Goal: Transaction & Acquisition: Book appointment/travel/reservation

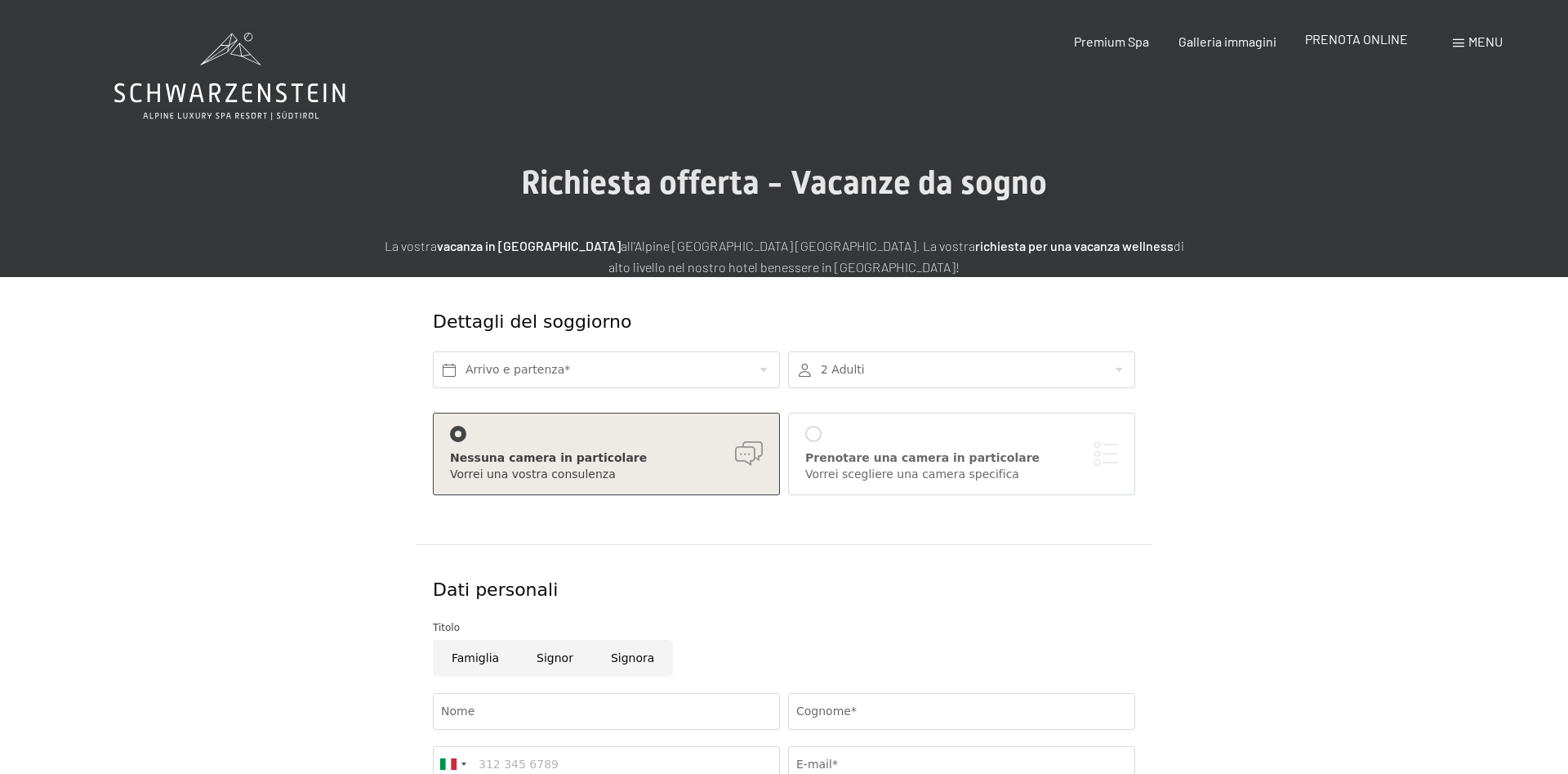
click at [1384, 38] on span "PRENOTA ONLINE" at bounding box center [1357, 38] width 103 height 15
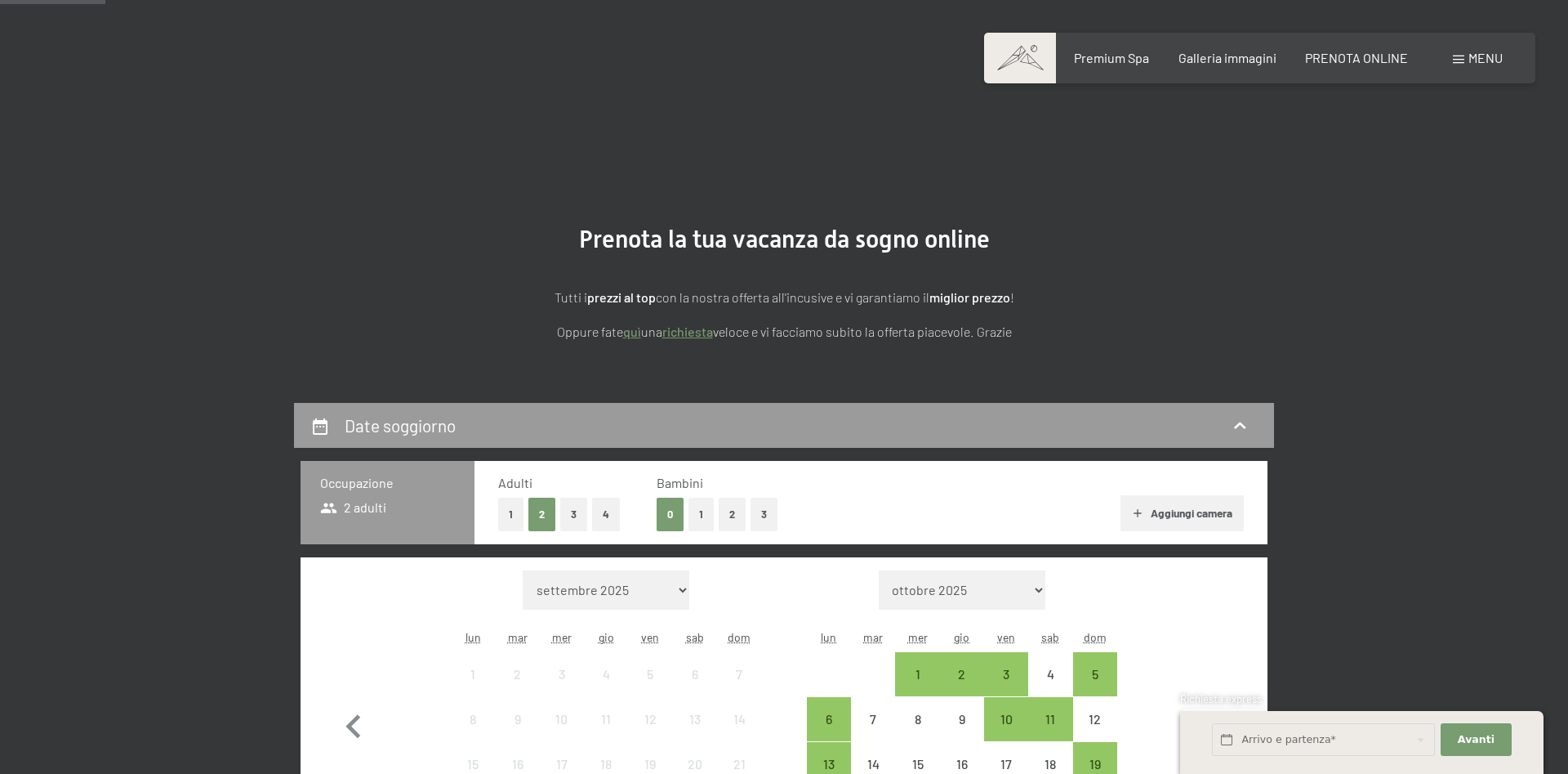
scroll to position [333, 0]
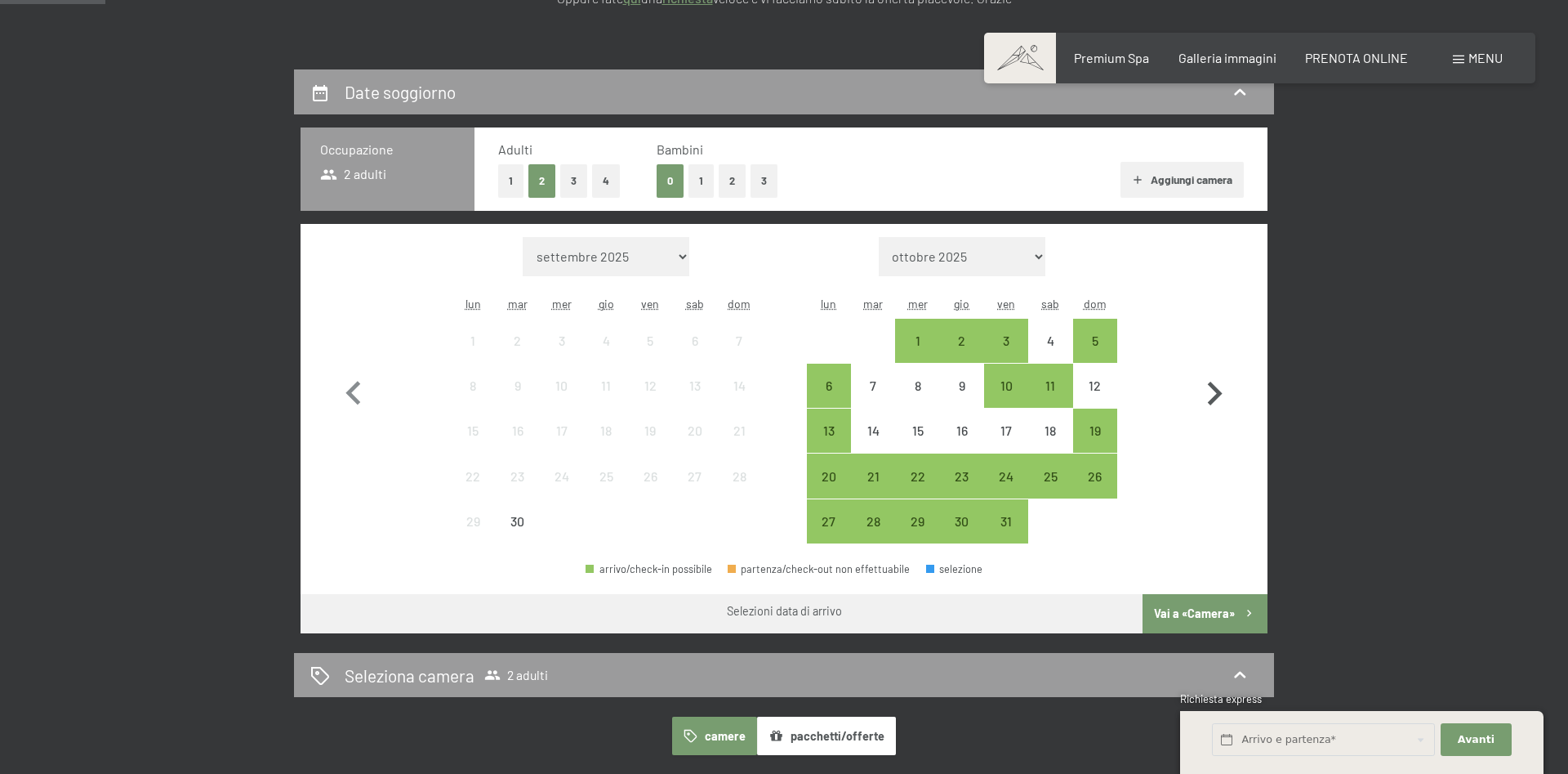
click at [1221, 392] on icon "button" at bounding box center [1215, 393] width 15 height 24
select select "[DATE]"
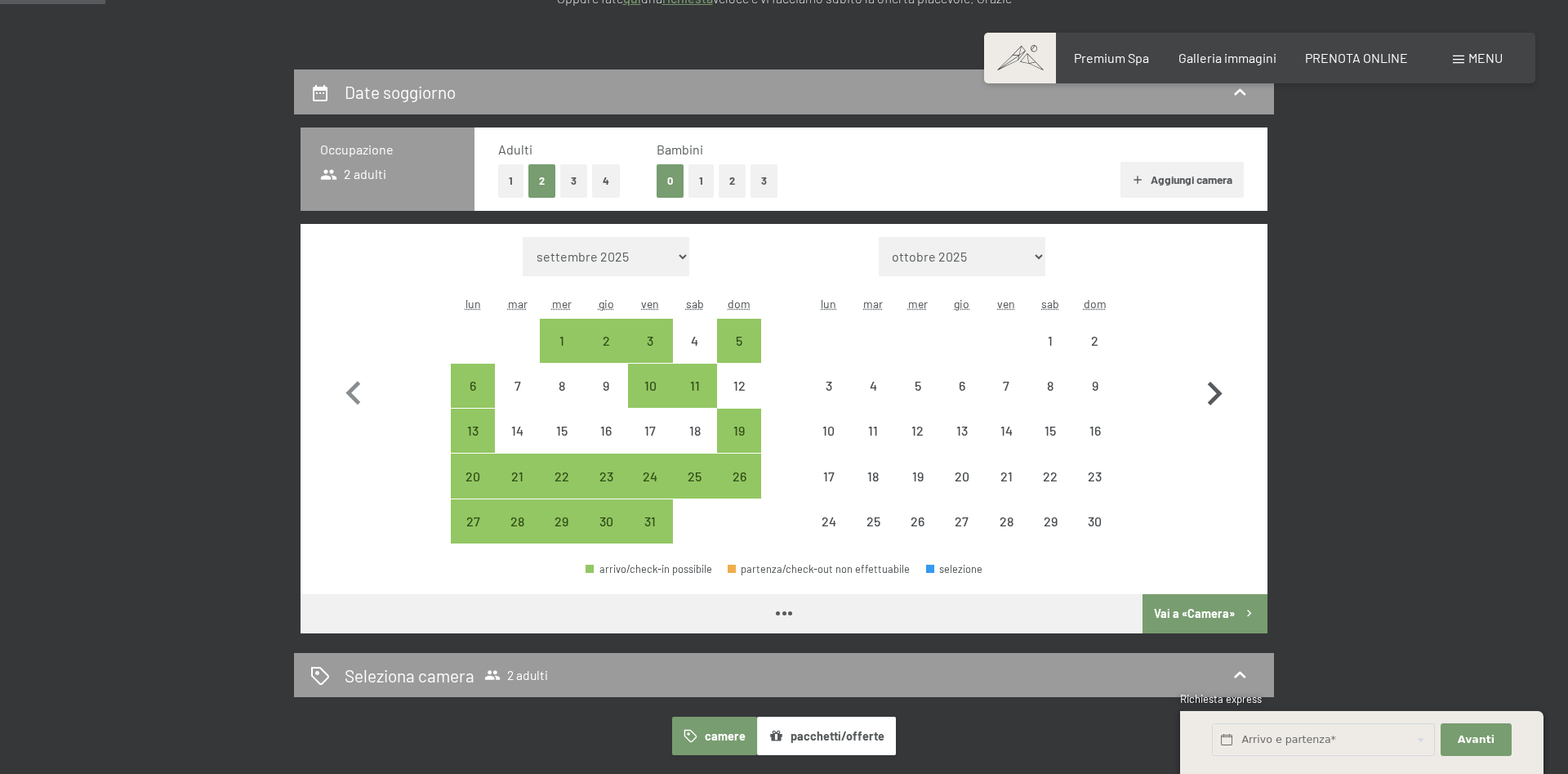
click at [1221, 392] on icon "button" at bounding box center [1215, 393] width 15 height 24
select select "[DATE]"
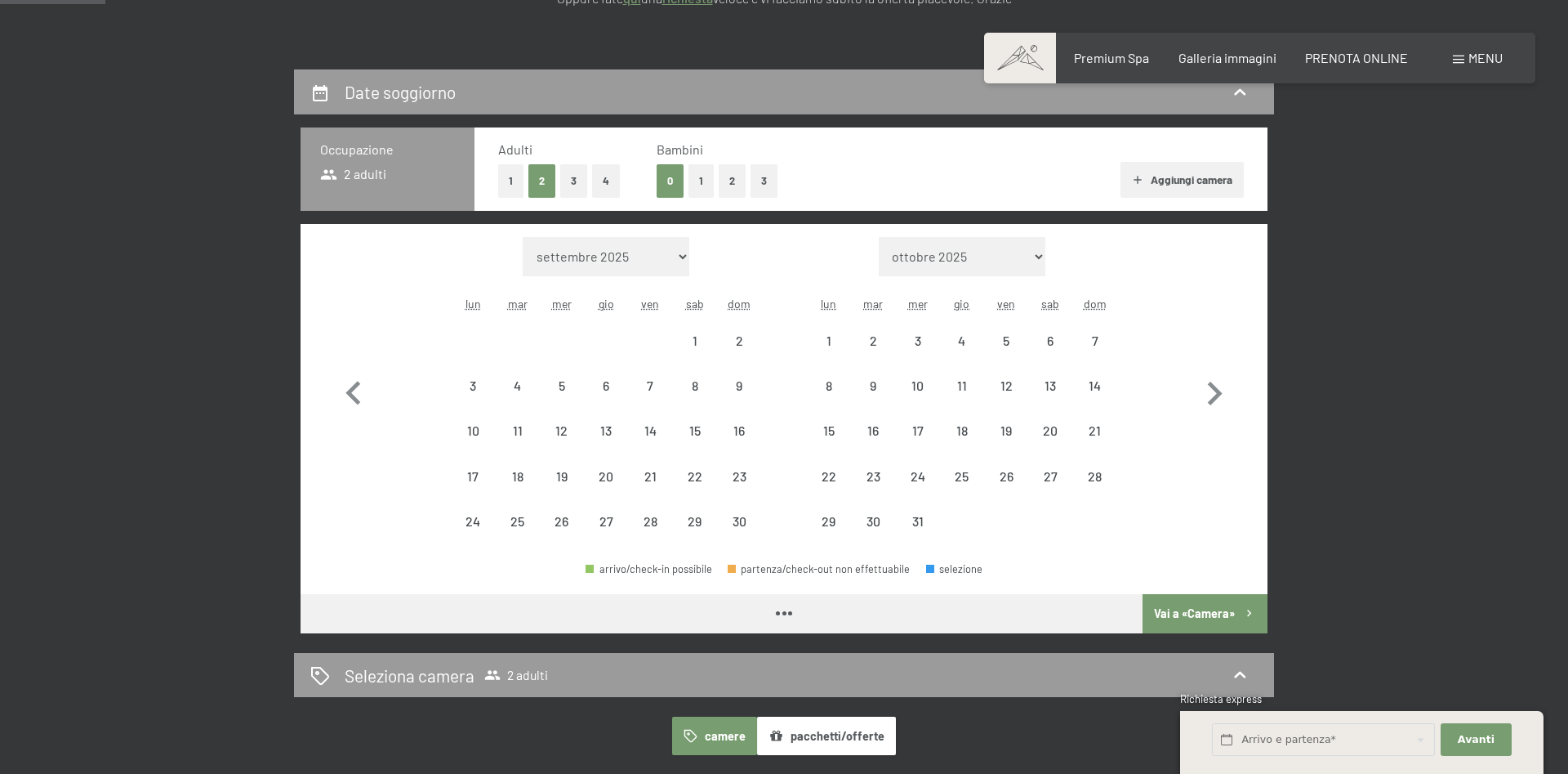
select select "[DATE]"
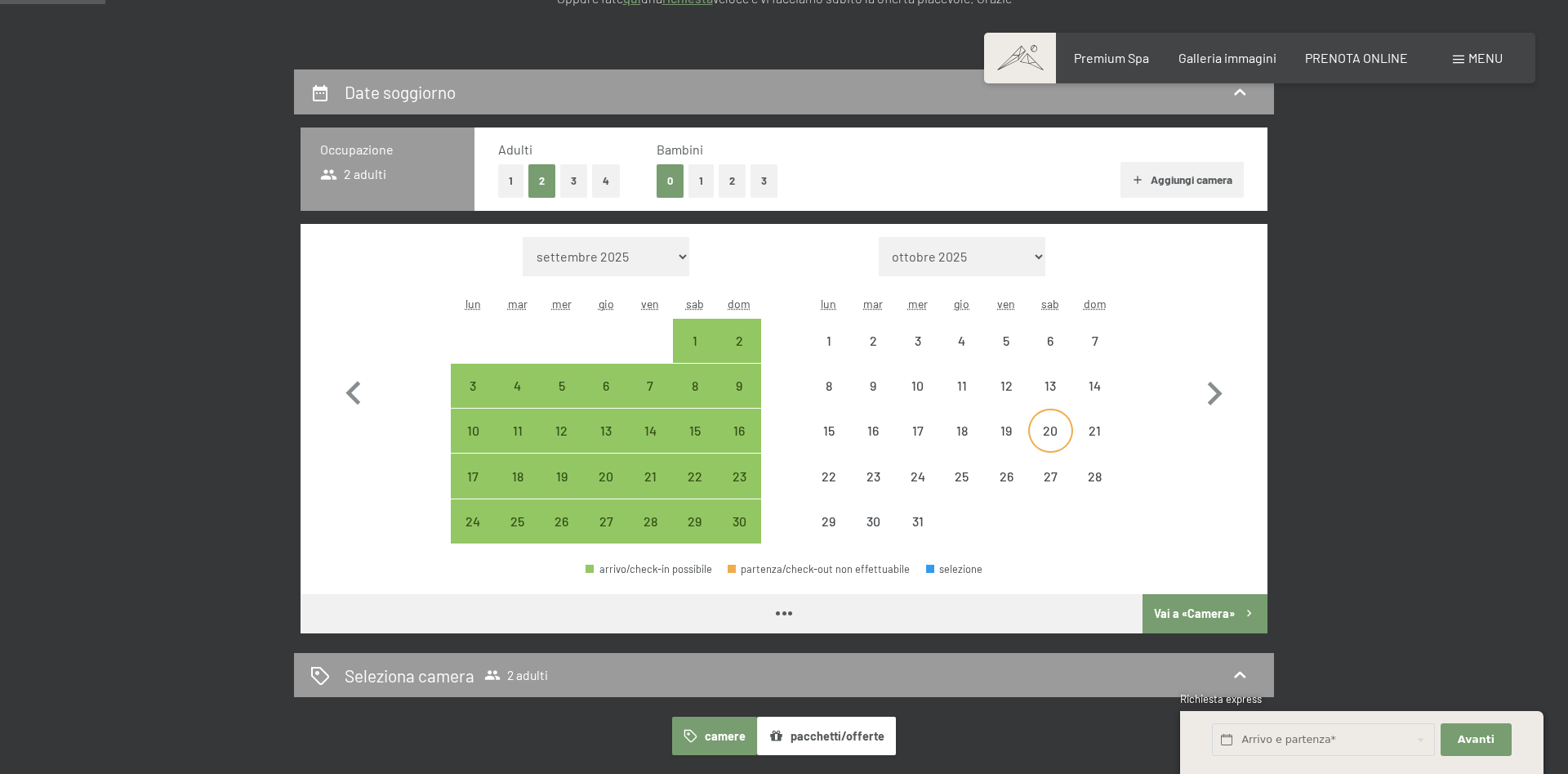
select select "[DATE]"
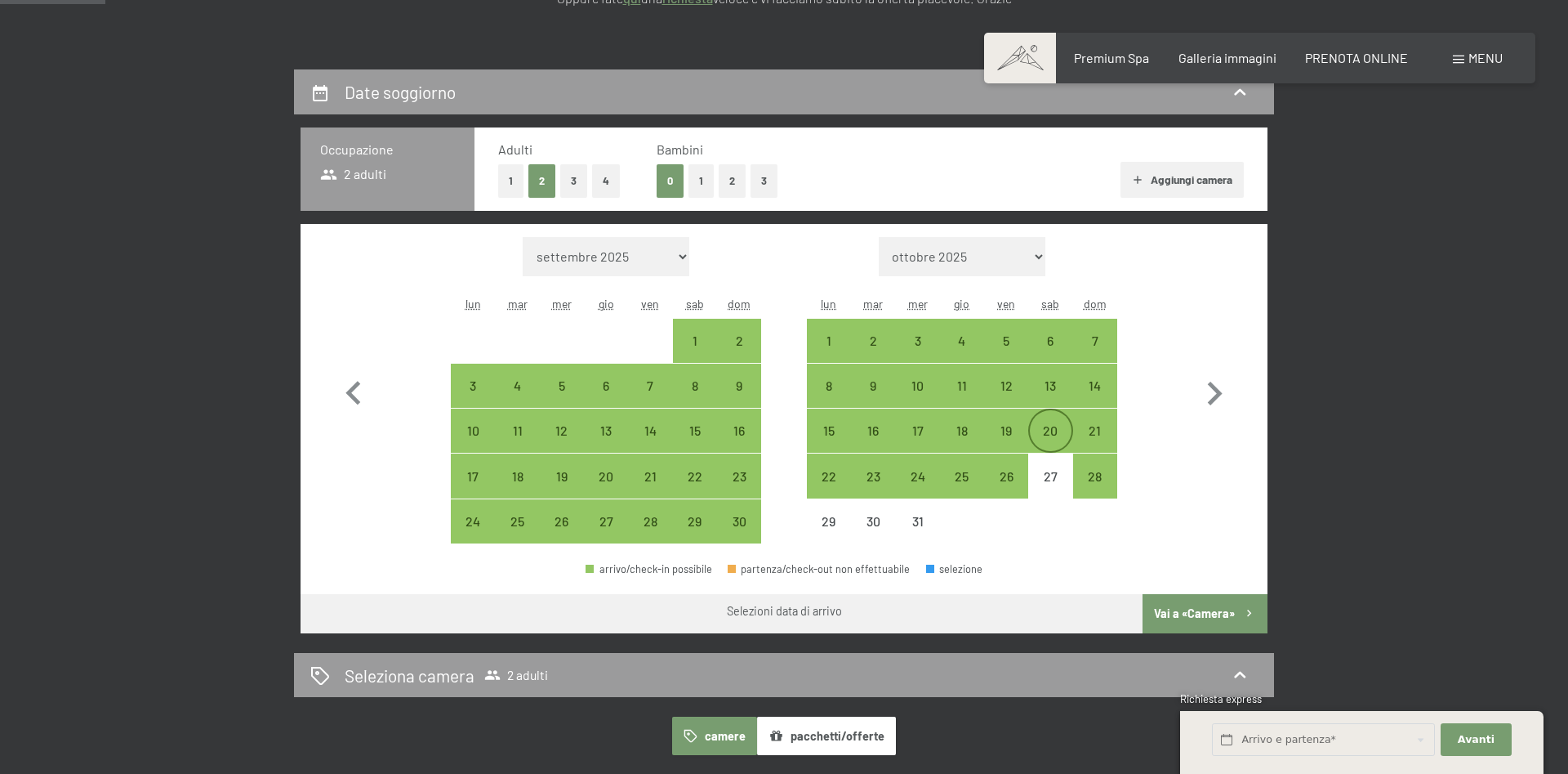
click at [1062, 430] on div "20" at bounding box center [1051, 445] width 41 height 41
select select "[DATE]"
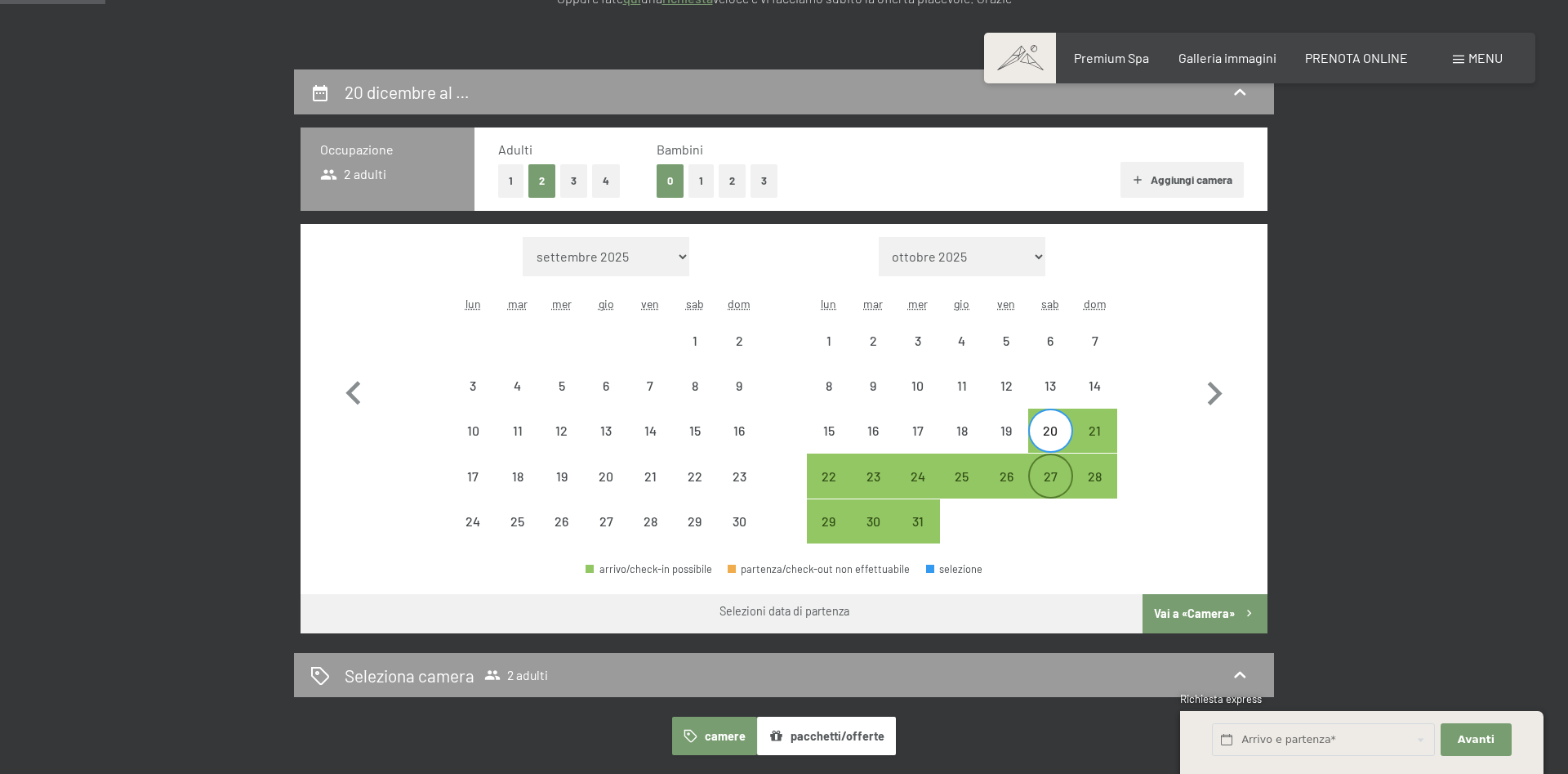
click at [1056, 479] on div "27" at bounding box center [1051, 490] width 41 height 41
select select "[DATE]"
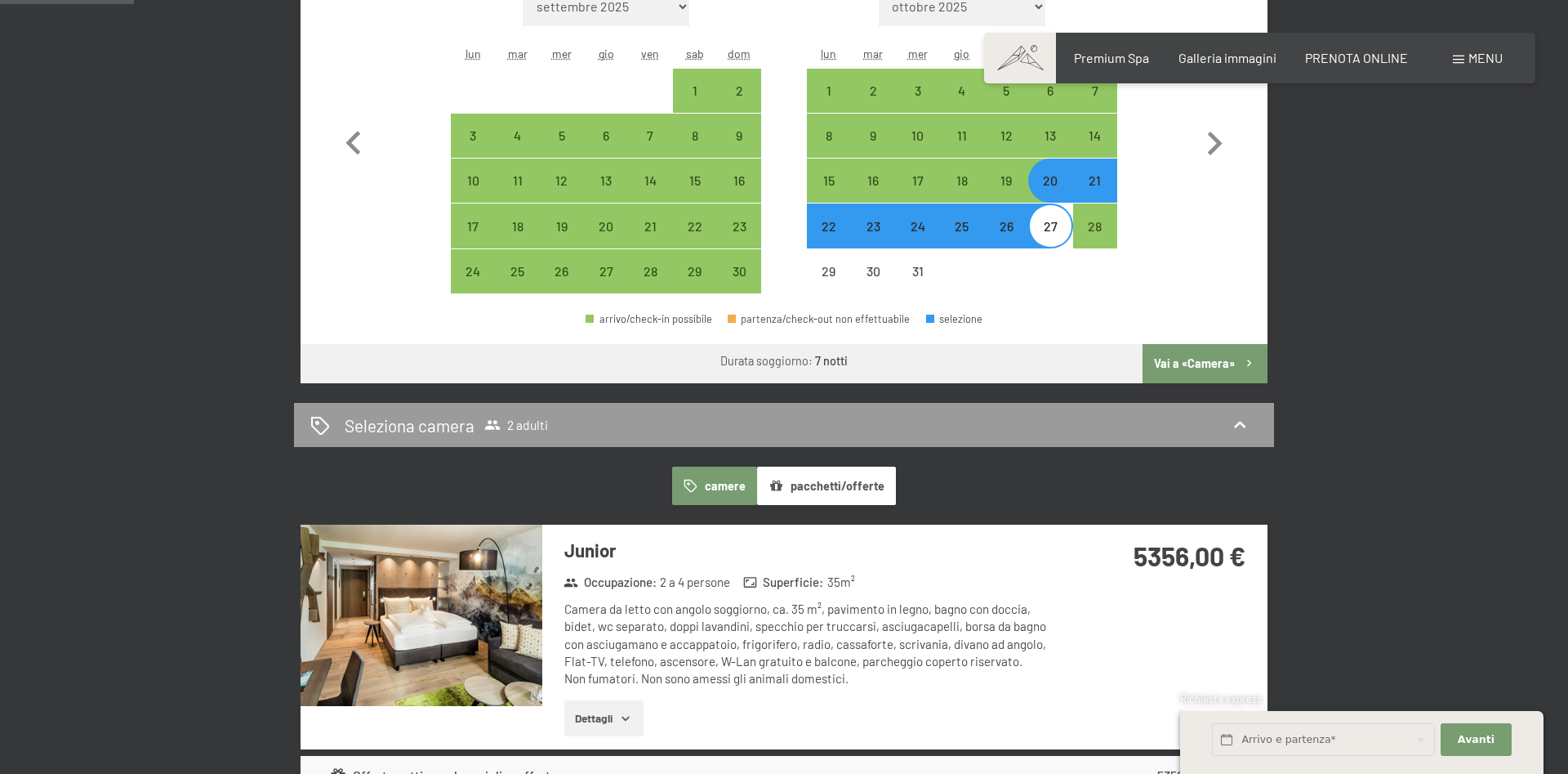
scroll to position [250, 0]
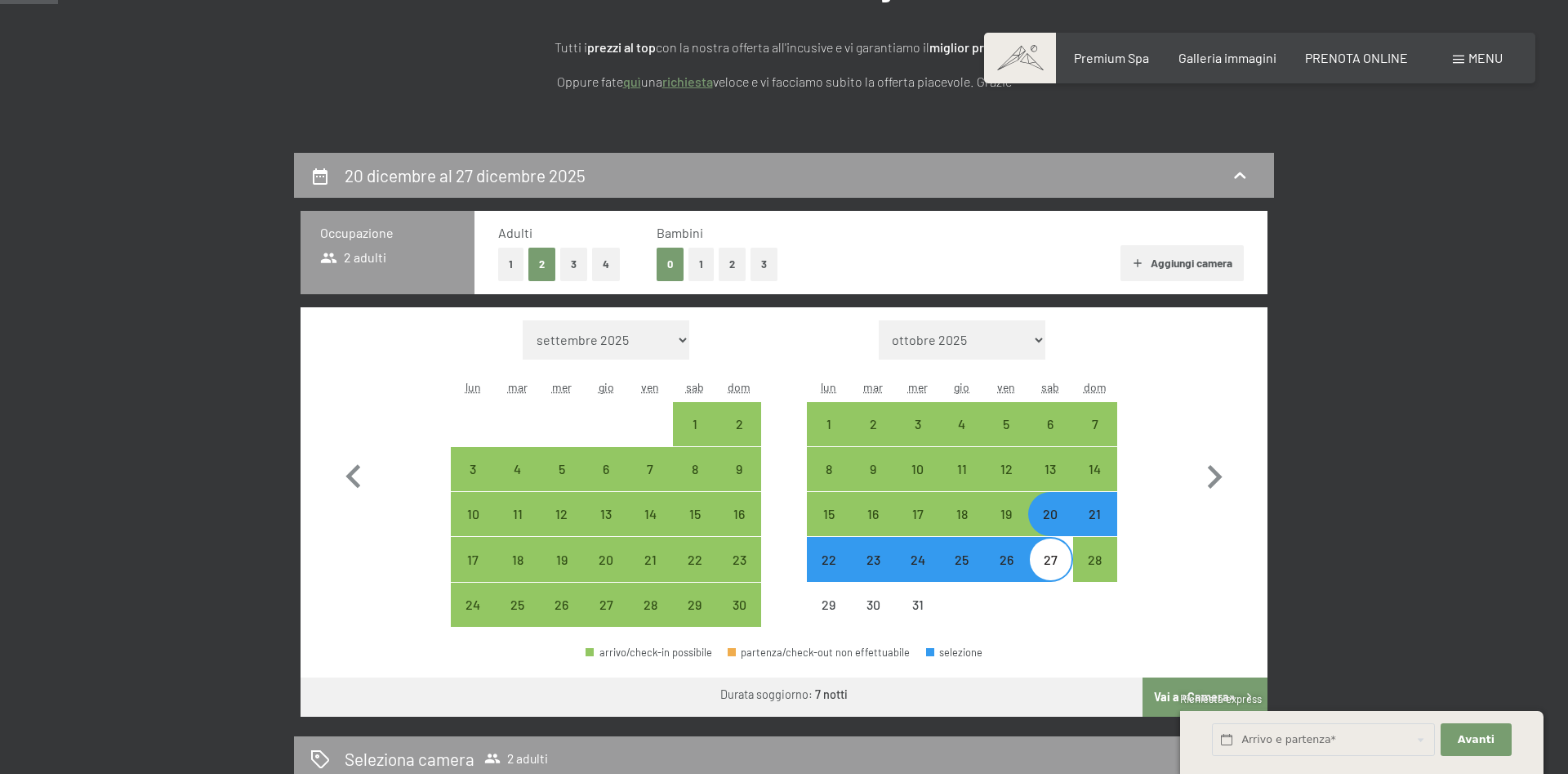
click at [598, 260] on button "4" at bounding box center [605, 265] width 28 height 34
select select "[DATE]"
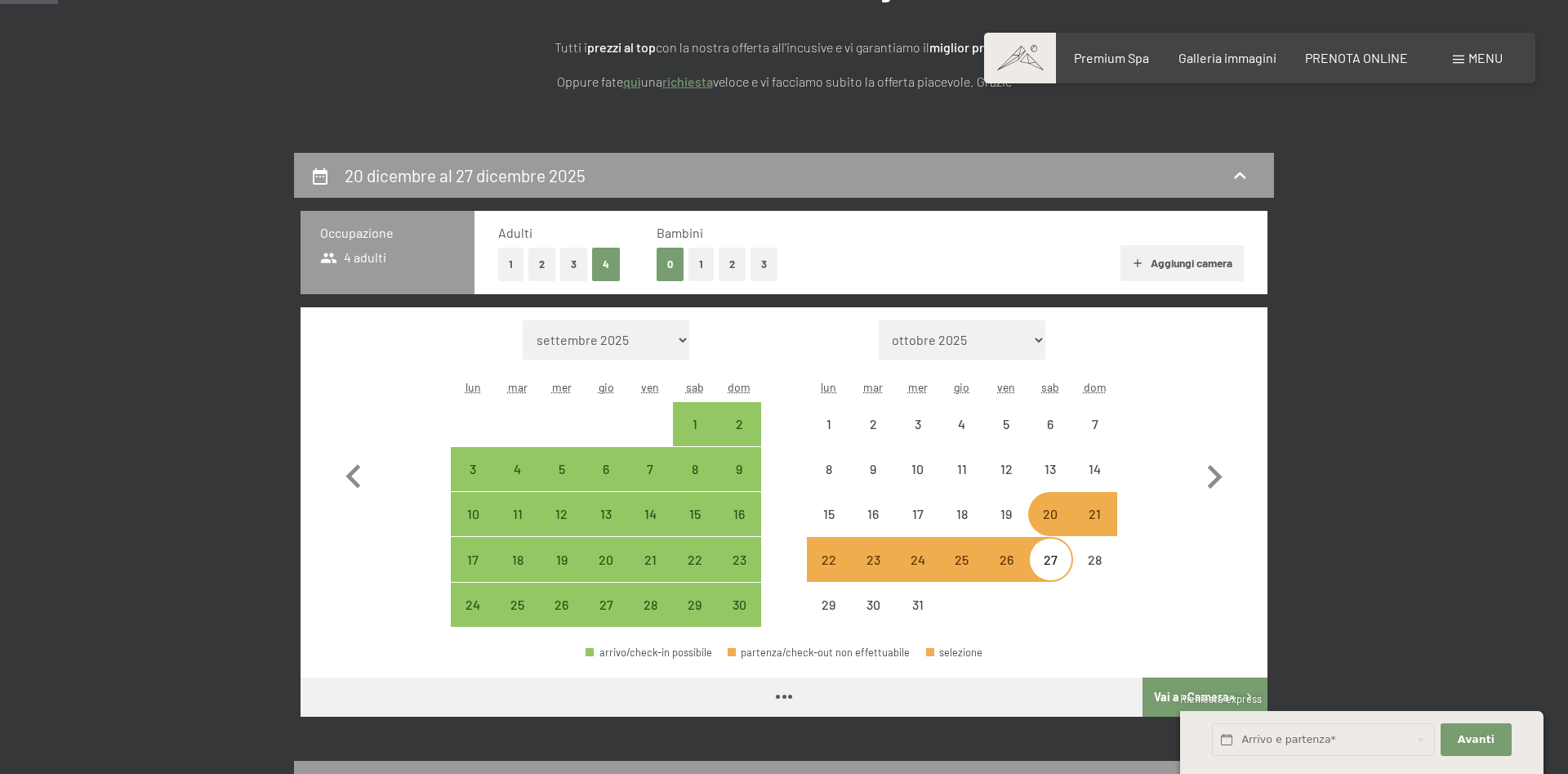
click at [697, 257] on button "1" at bounding box center [701, 265] width 26 height 34
select select "[DATE]"
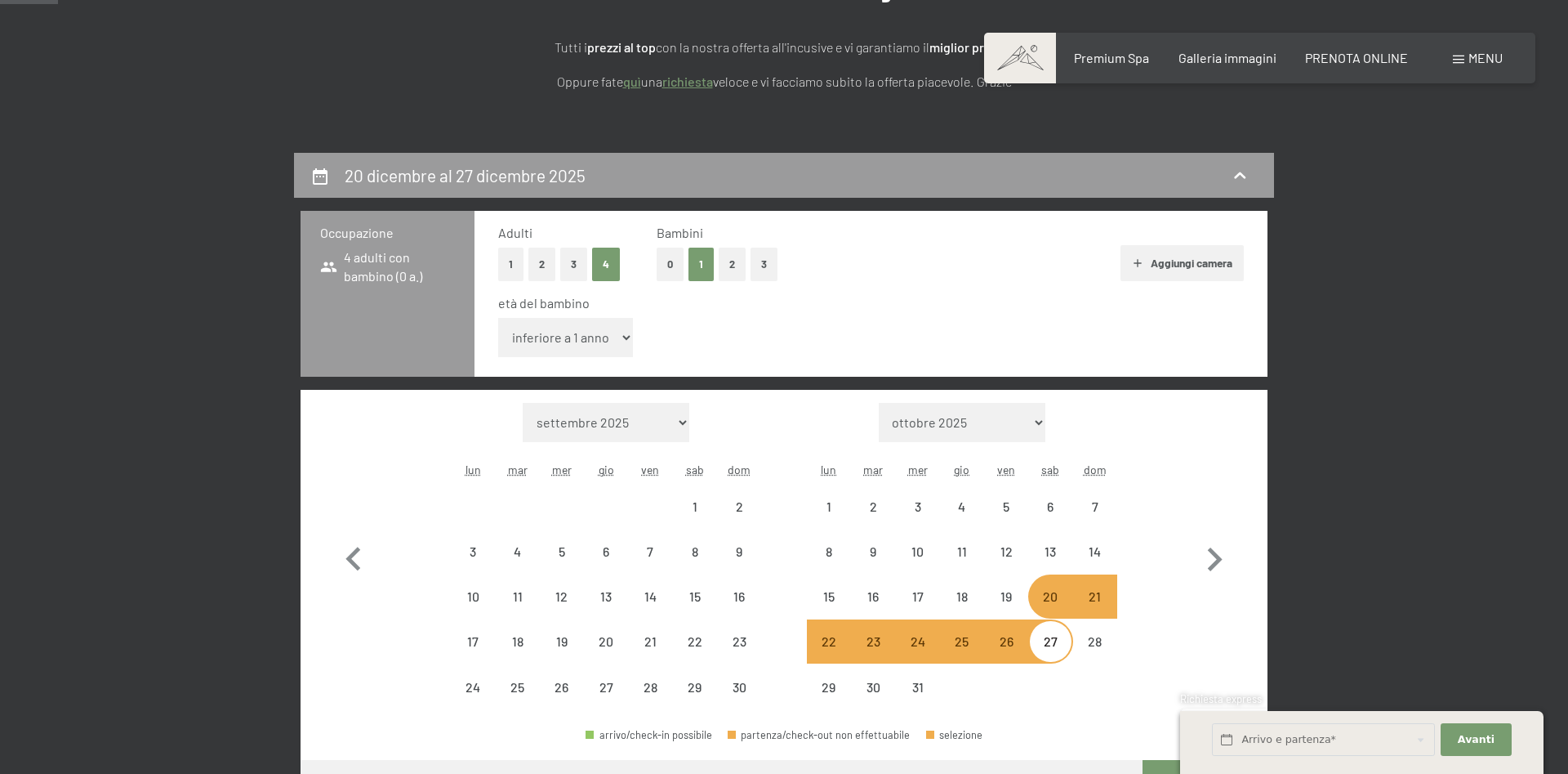
select select "[DATE]"
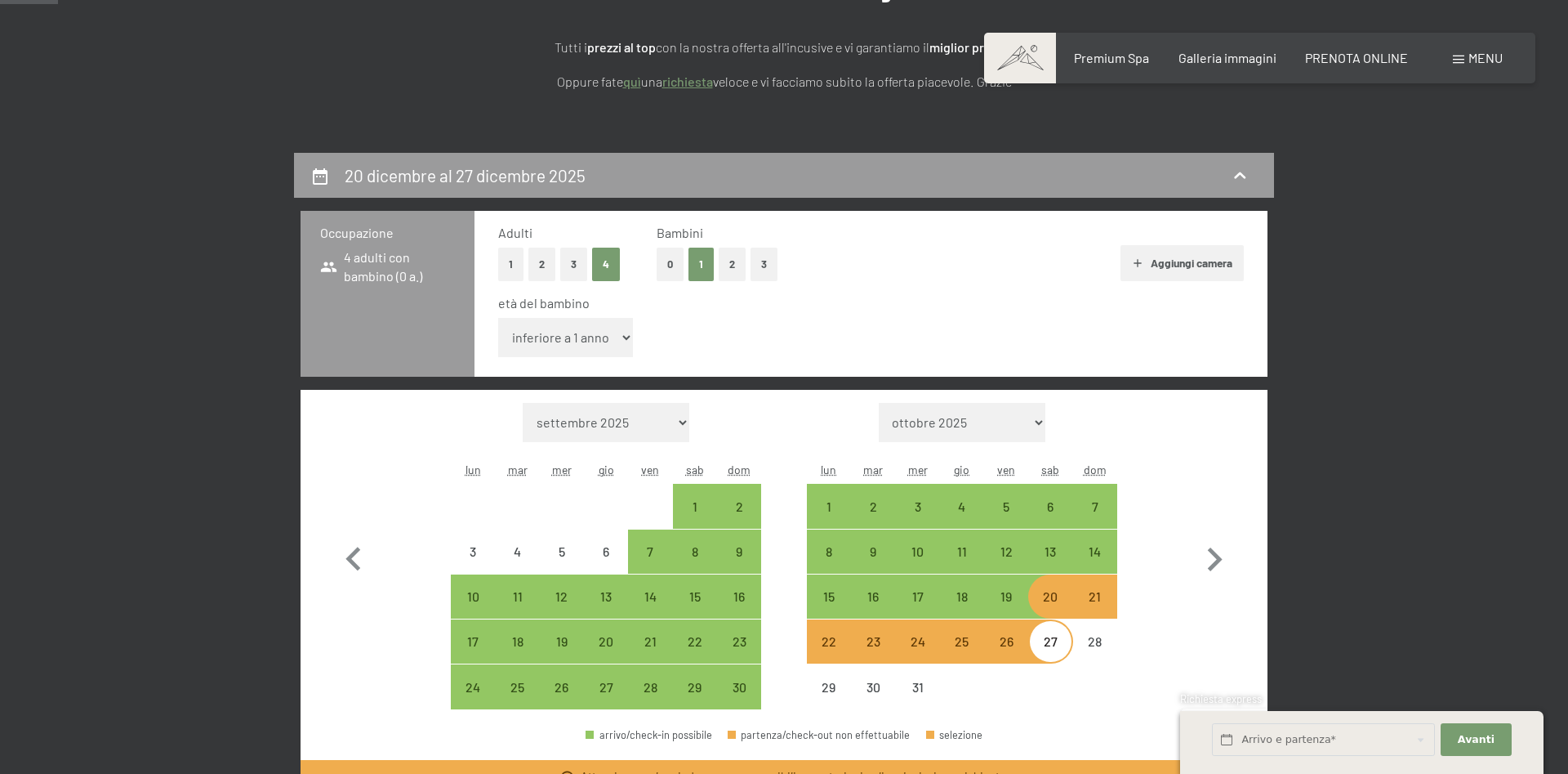
click at [1204, 264] on button "Aggiungi camera" at bounding box center [1182, 263] width 123 height 36
select select "[DATE]"
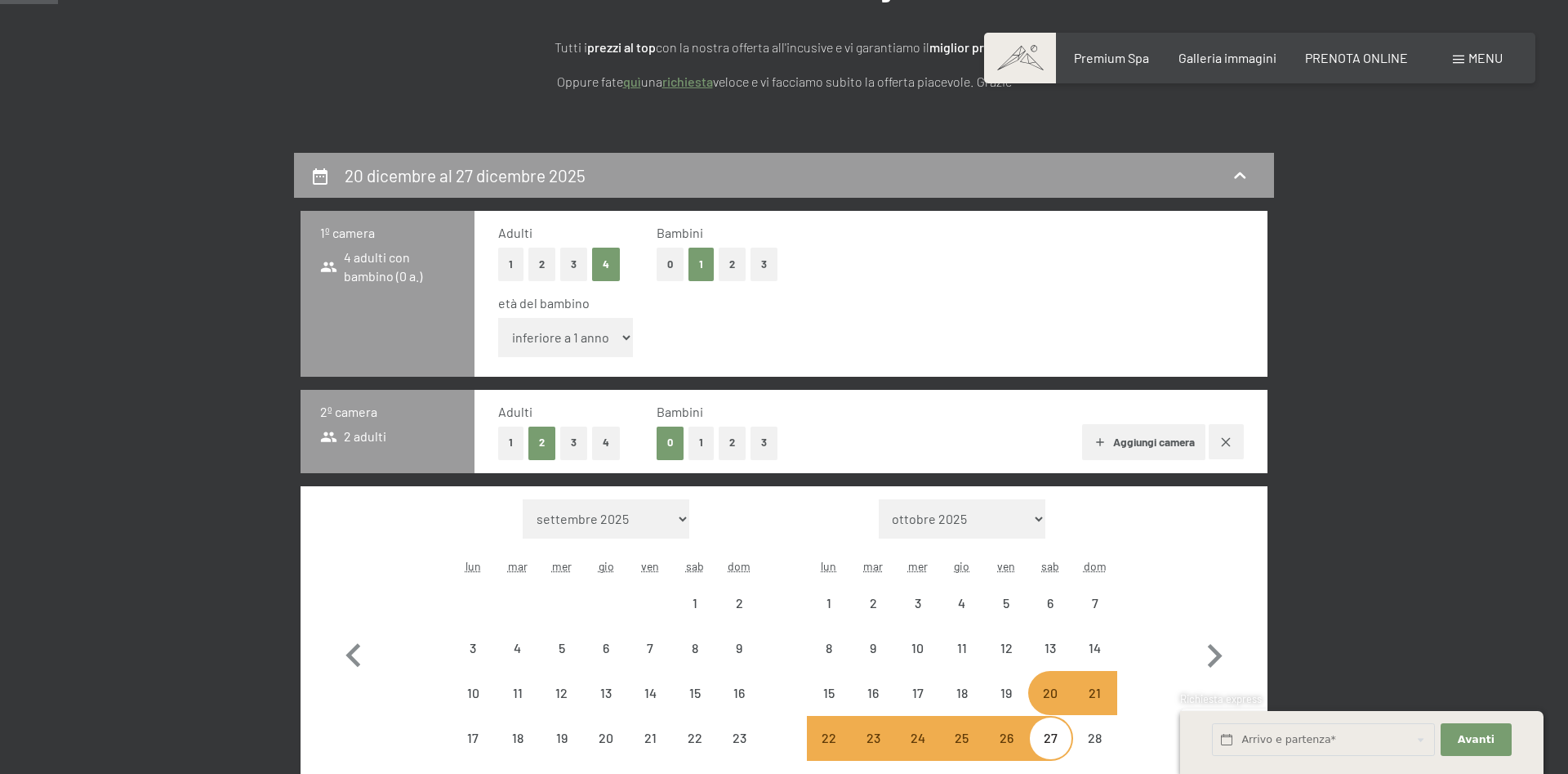
select select "[DATE]"
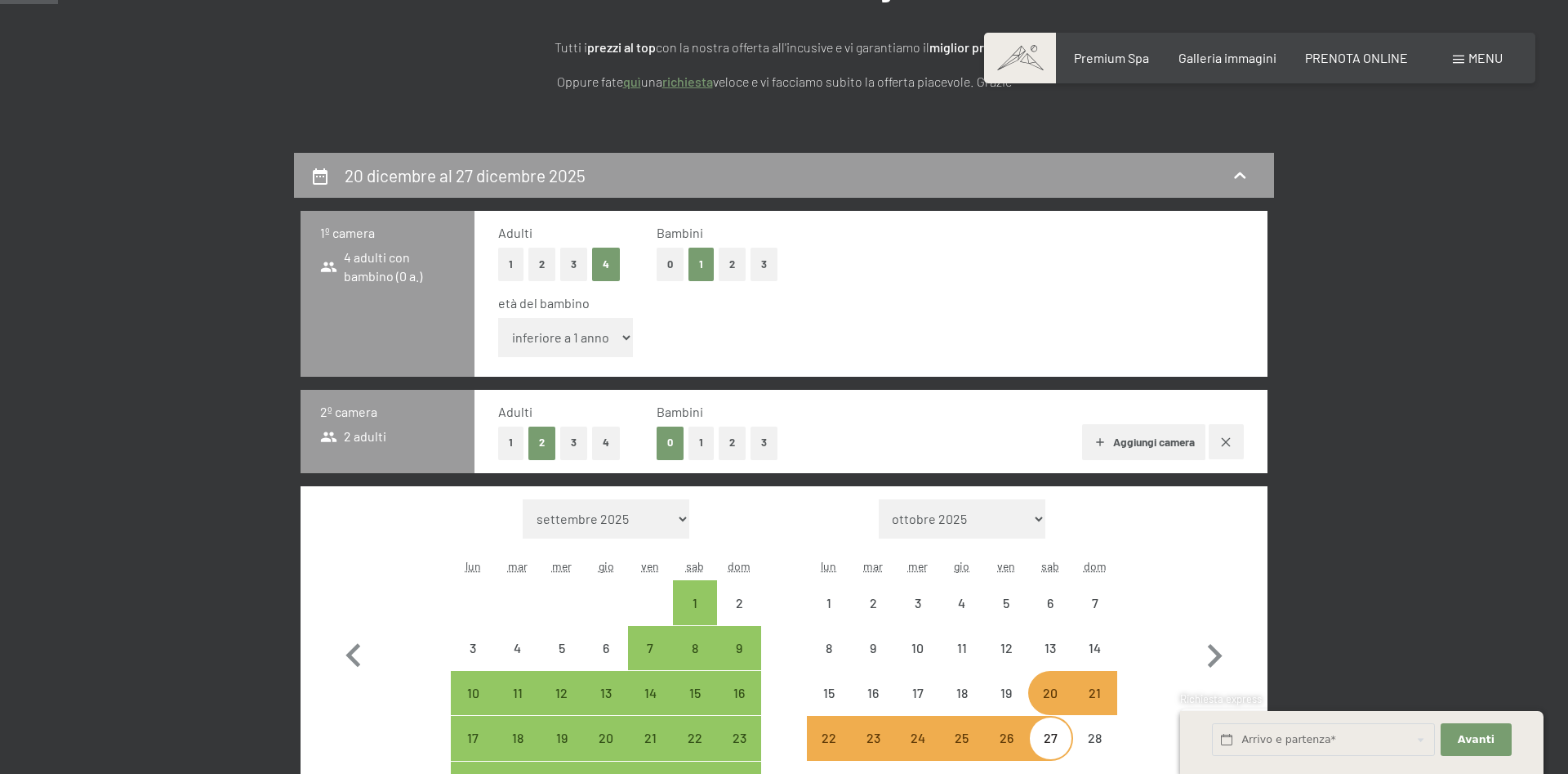
select select "[DATE]"
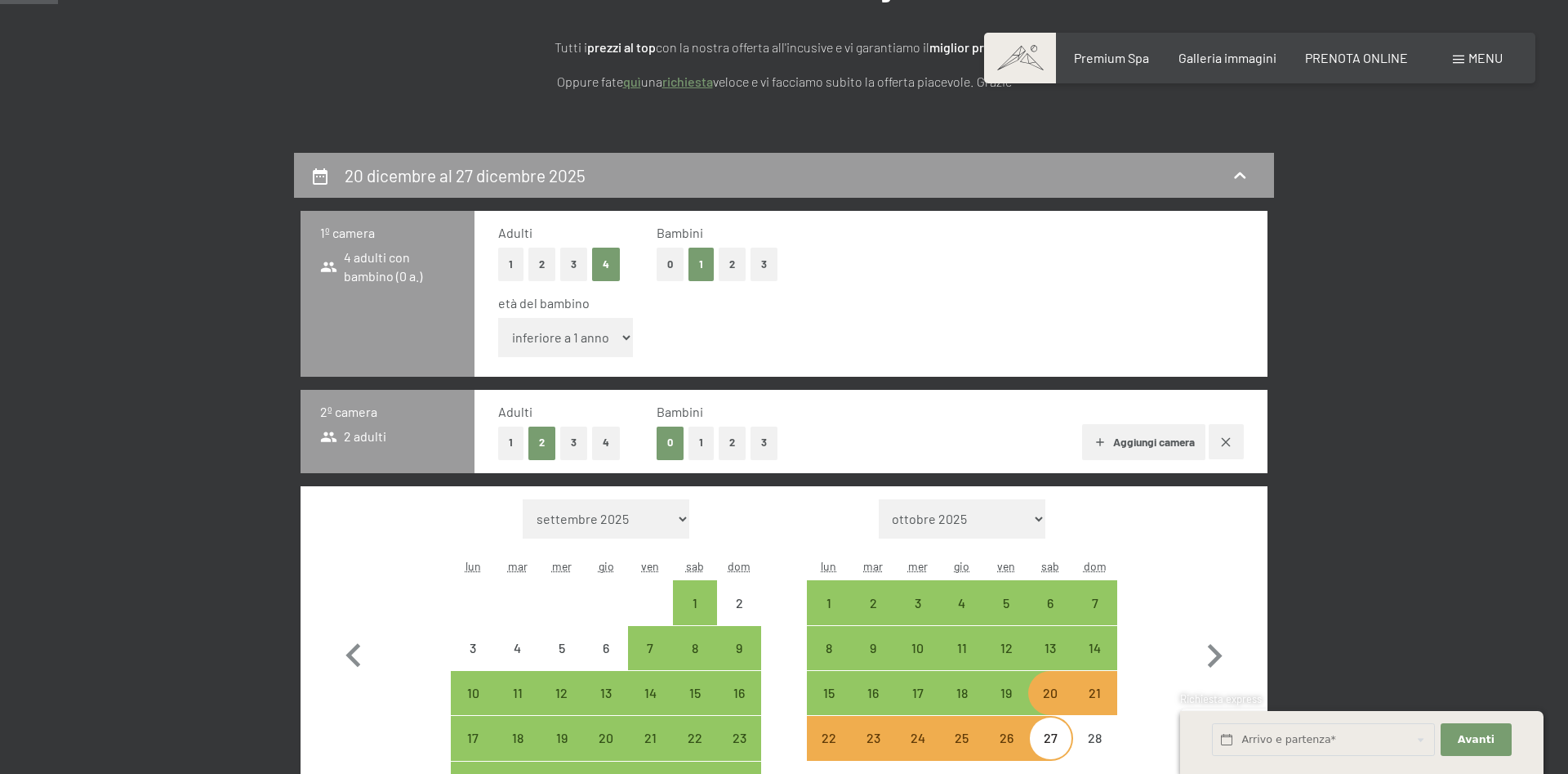
click at [533, 261] on button "2" at bounding box center [541, 265] width 27 height 34
select select "[DATE]"
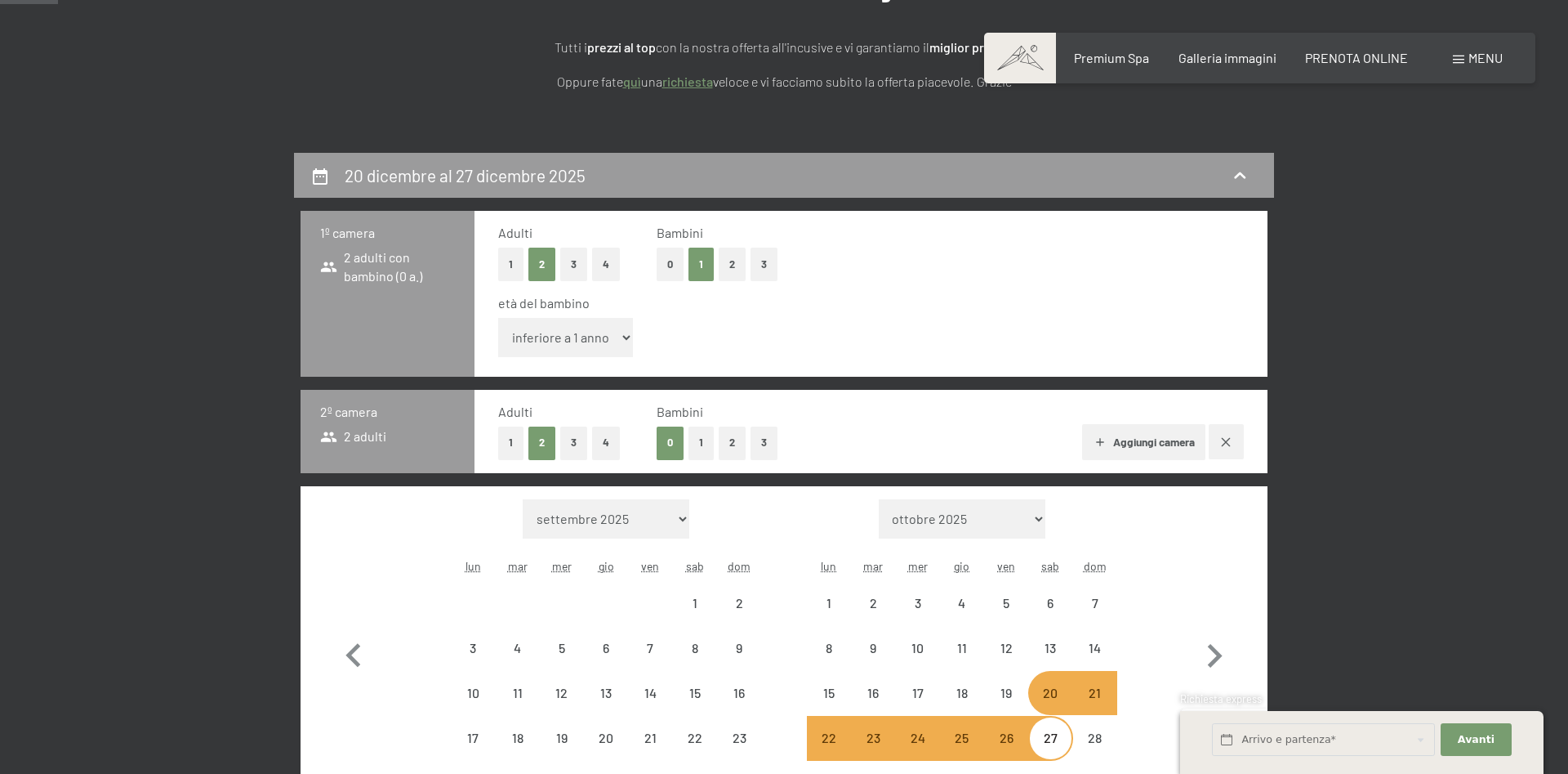
select select "[DATE]"
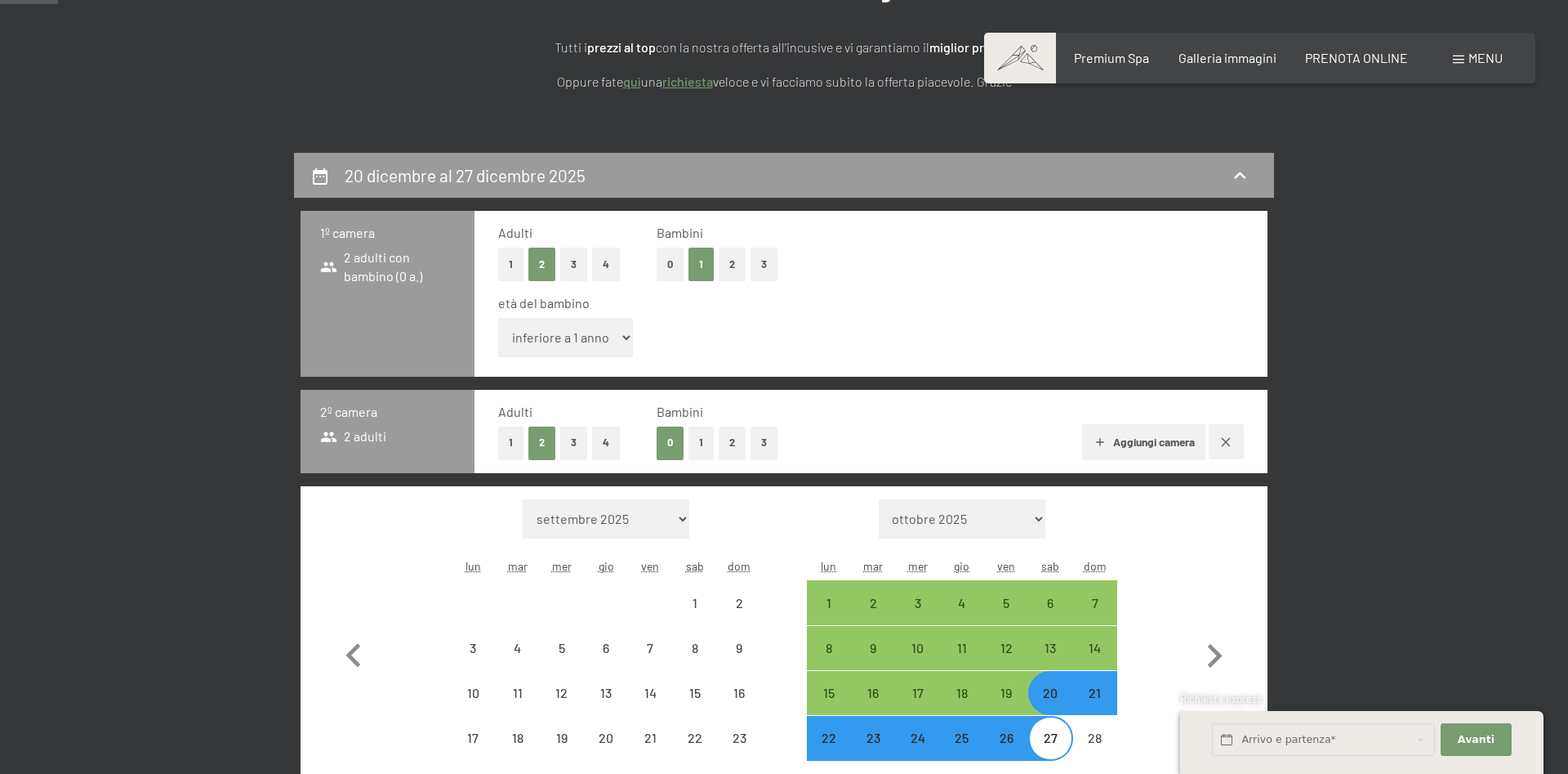
select select "[DATE]"
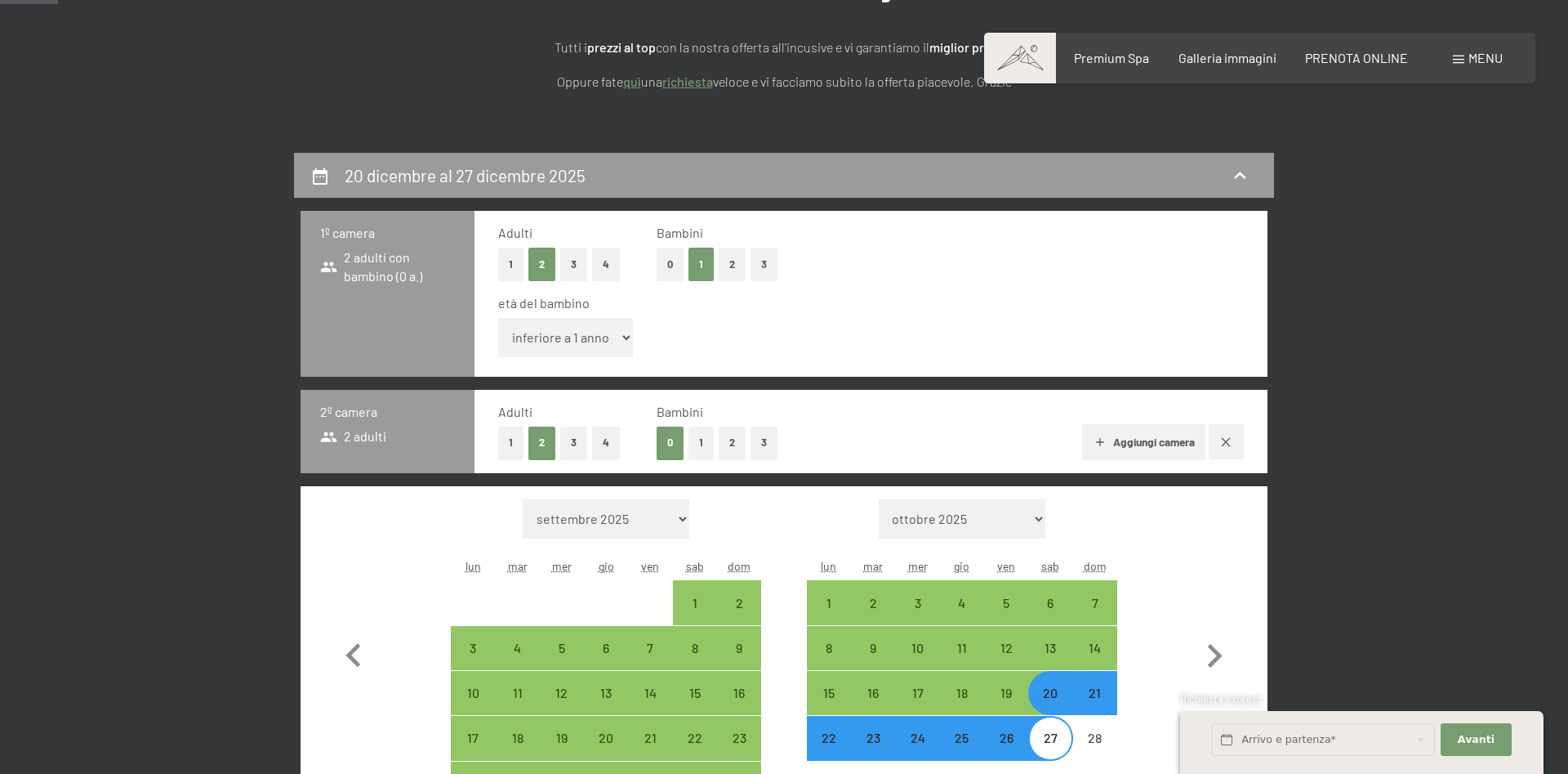
click at [677, 257] on button "0" at bounding box center [670, 265] width 27 height 34
select select "[DATE]"
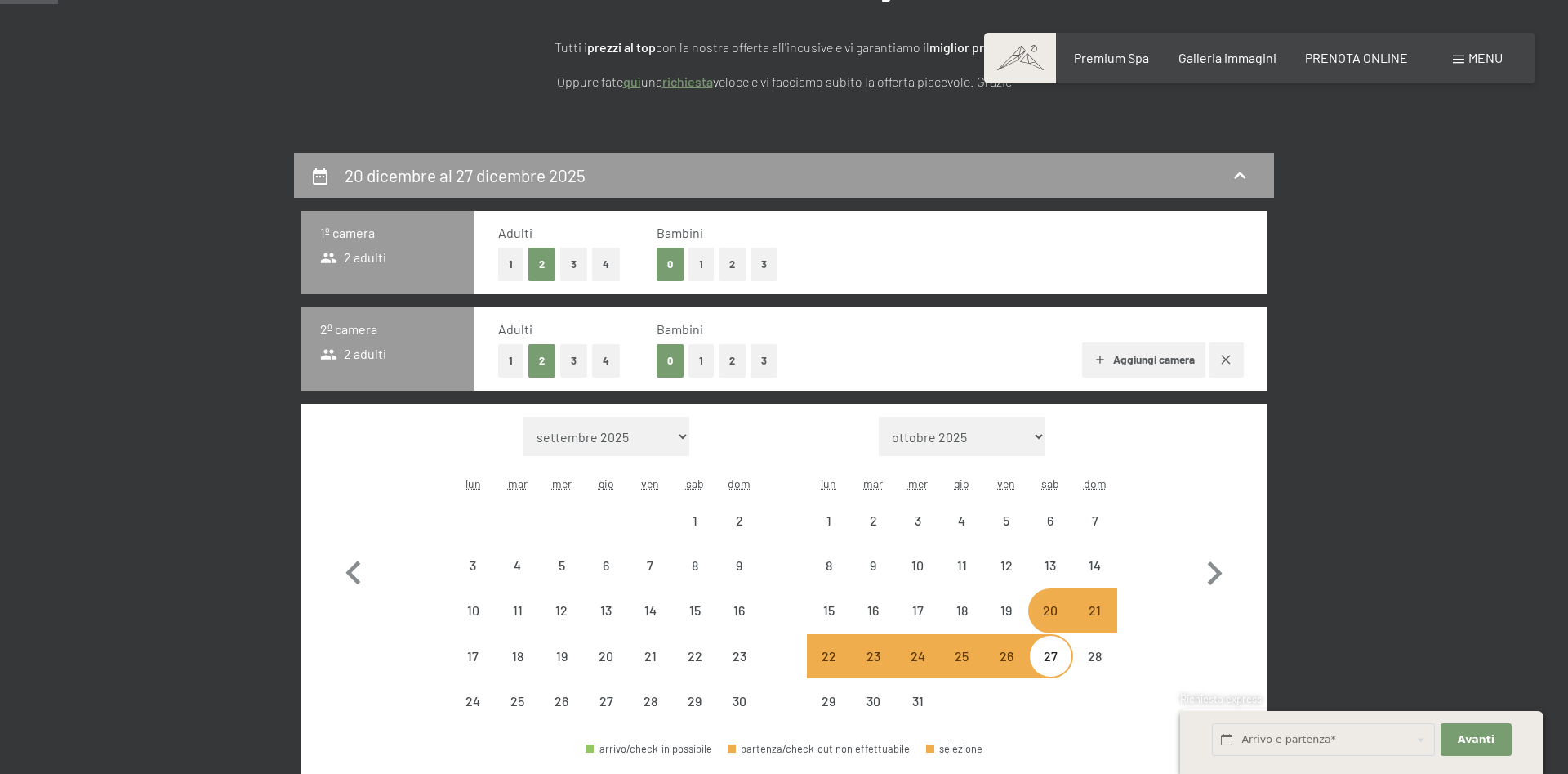
select select "[DATE]"
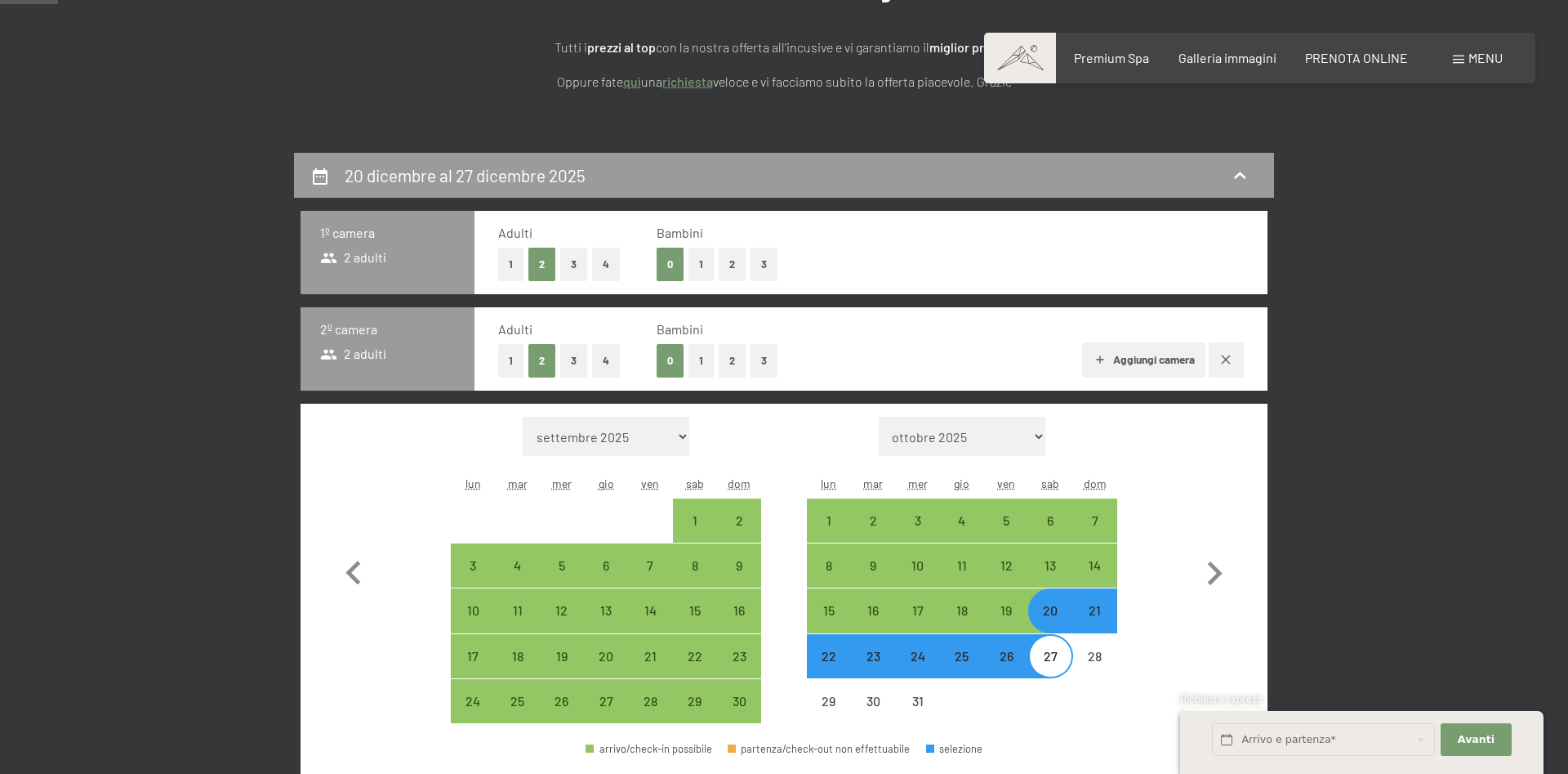
click at [569, 363] on button "3" at bounding box center [573, 360] width 27 height 34
select select "[DATE]"
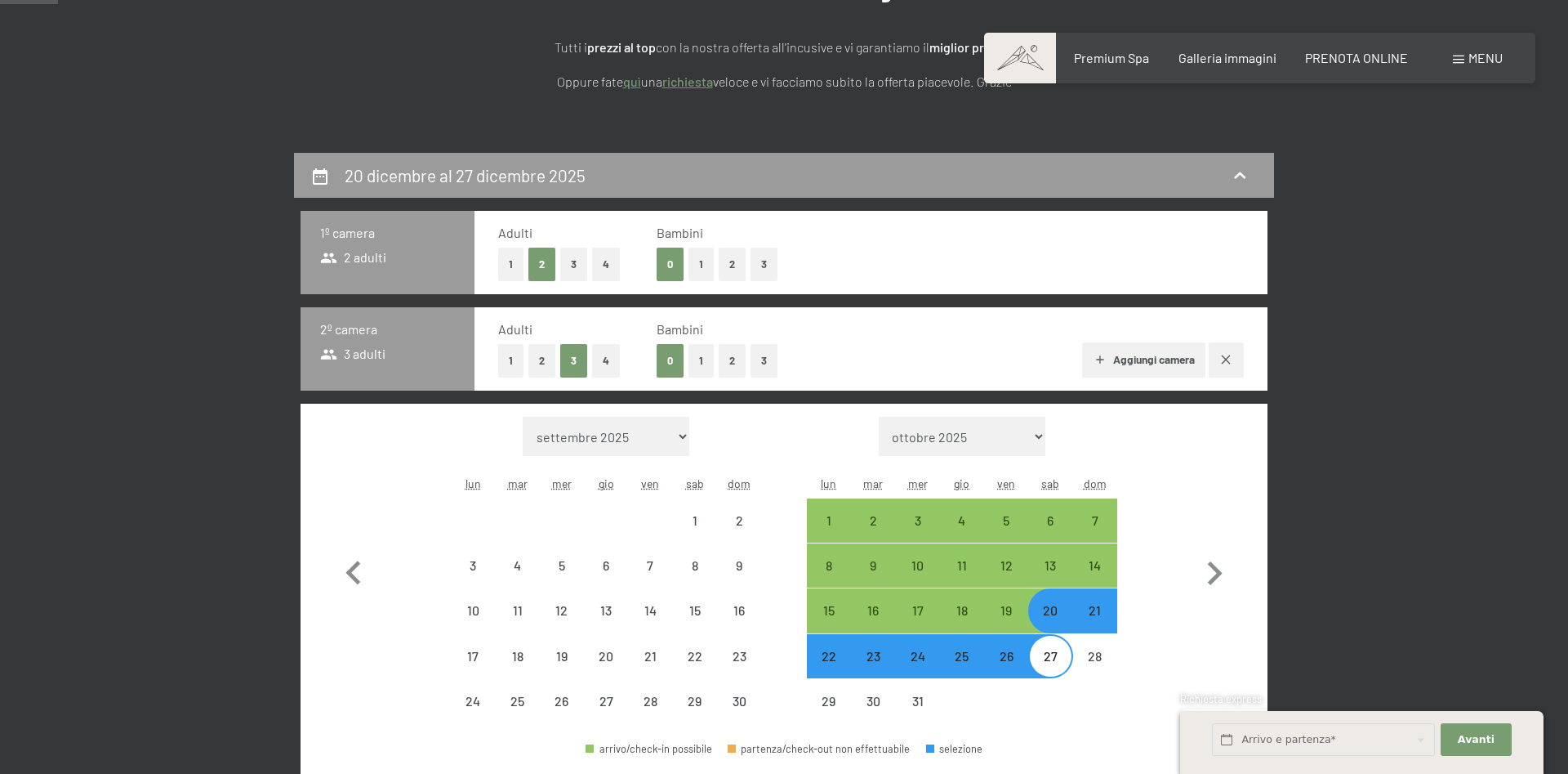
select select "[DATE]"
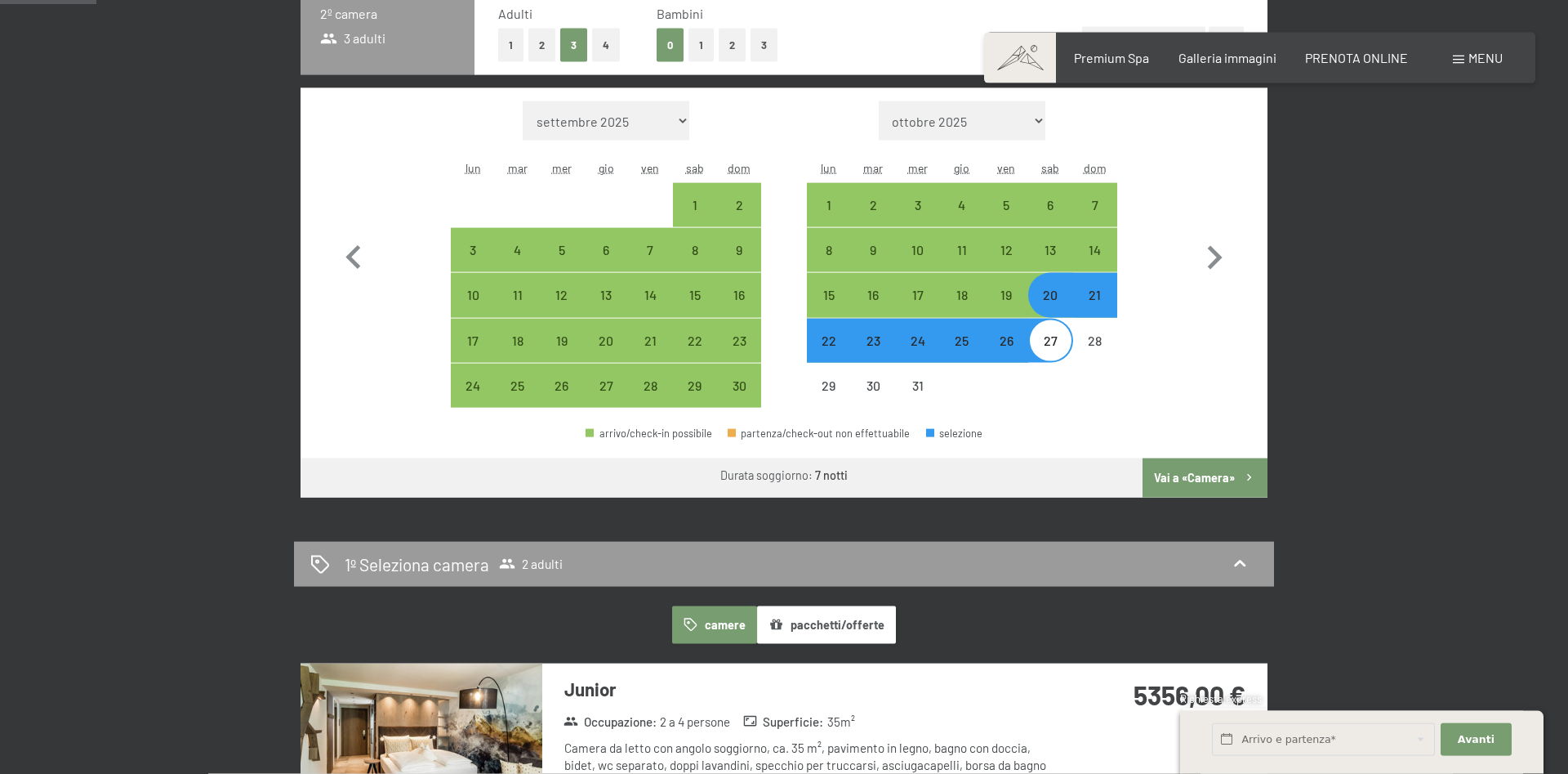
scroll to position [583, 0]
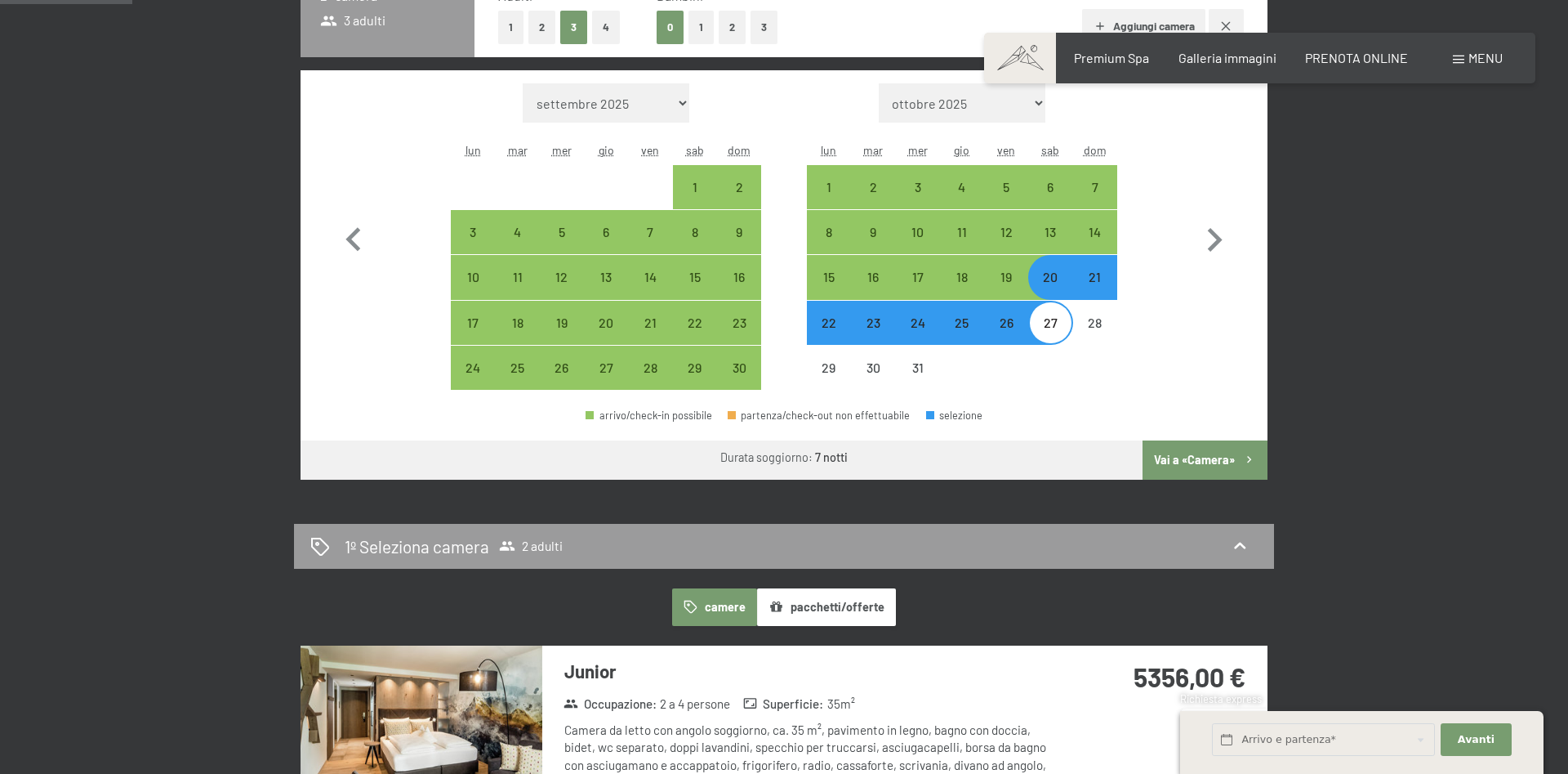
click at [1202, 456] on button "Vai a «Camera»" at bounding box center [1205, 460] width 125 height 39
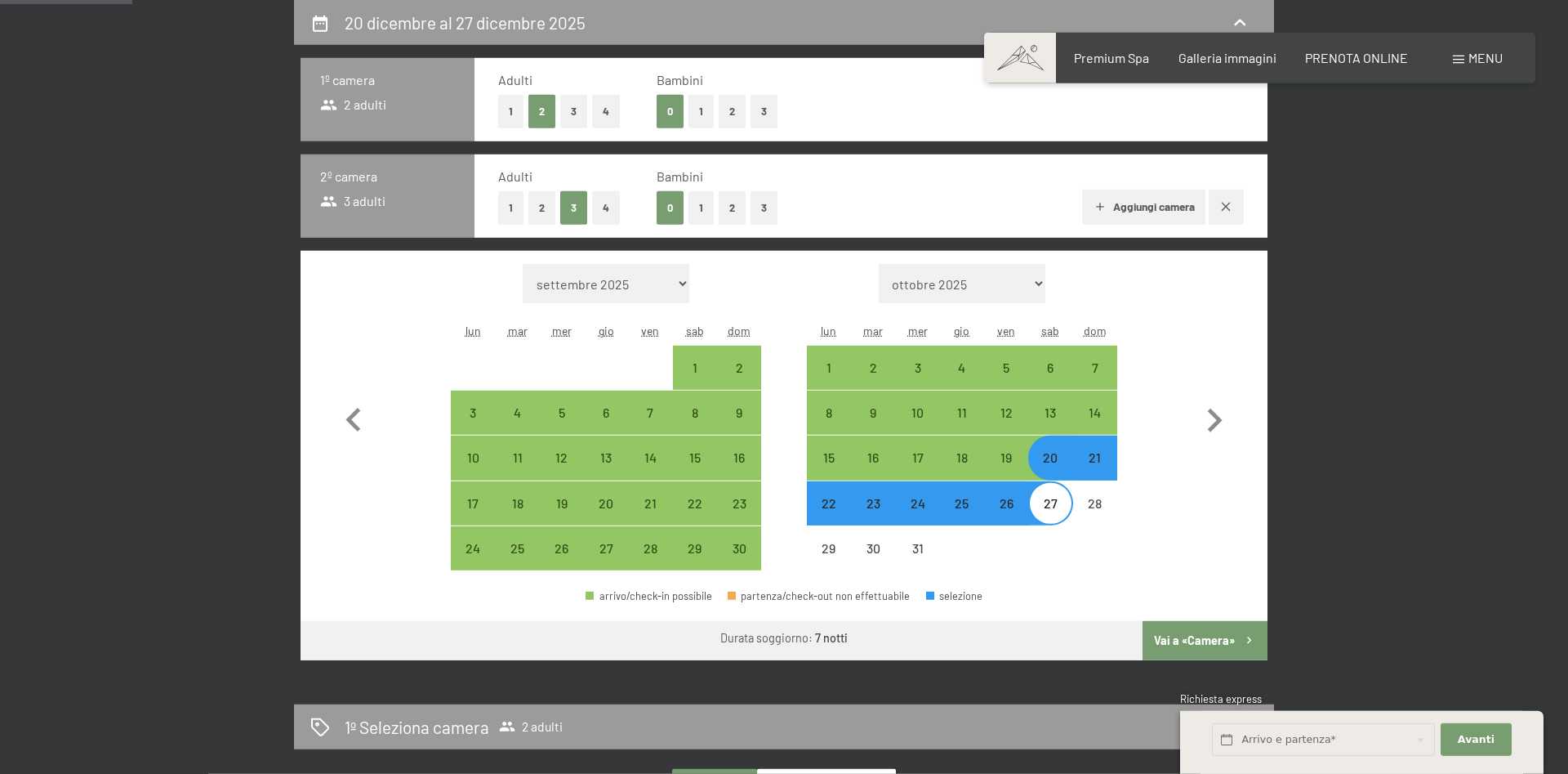
select select "[DATE]"
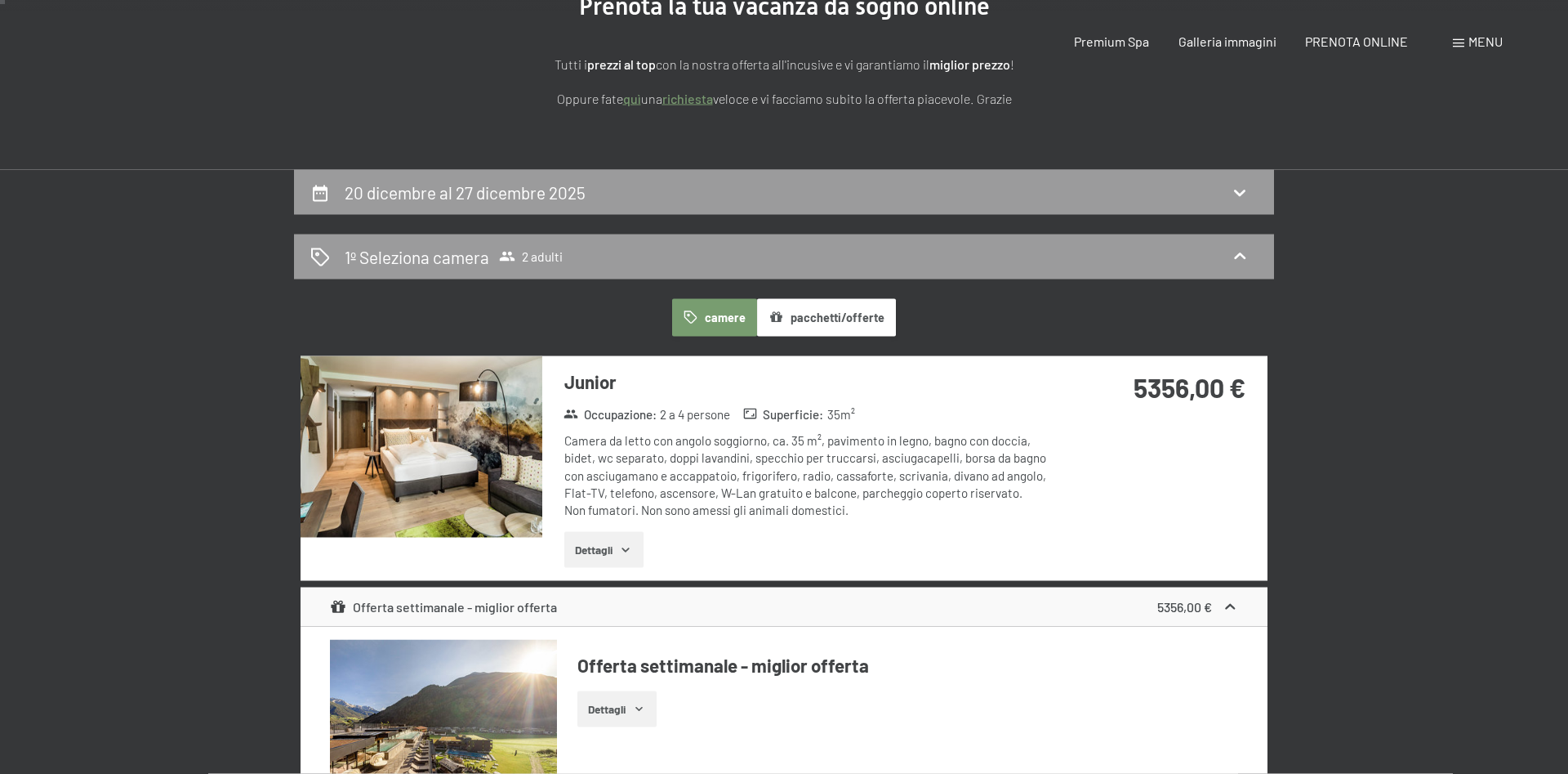
scroll to position [0, 0]
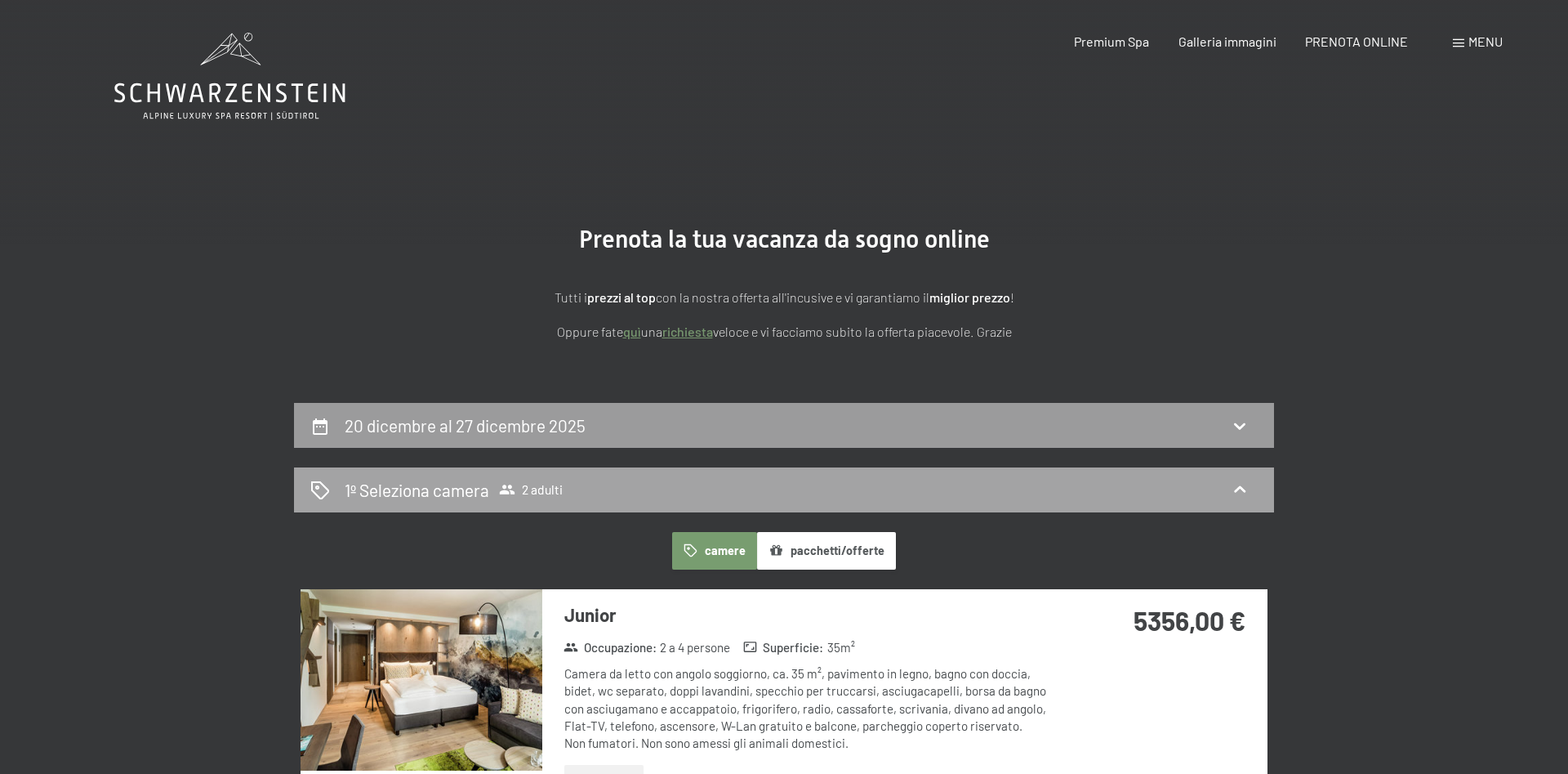
click at [1233, 481] on icon at bounding box center [1240, 489] width 20 height 20
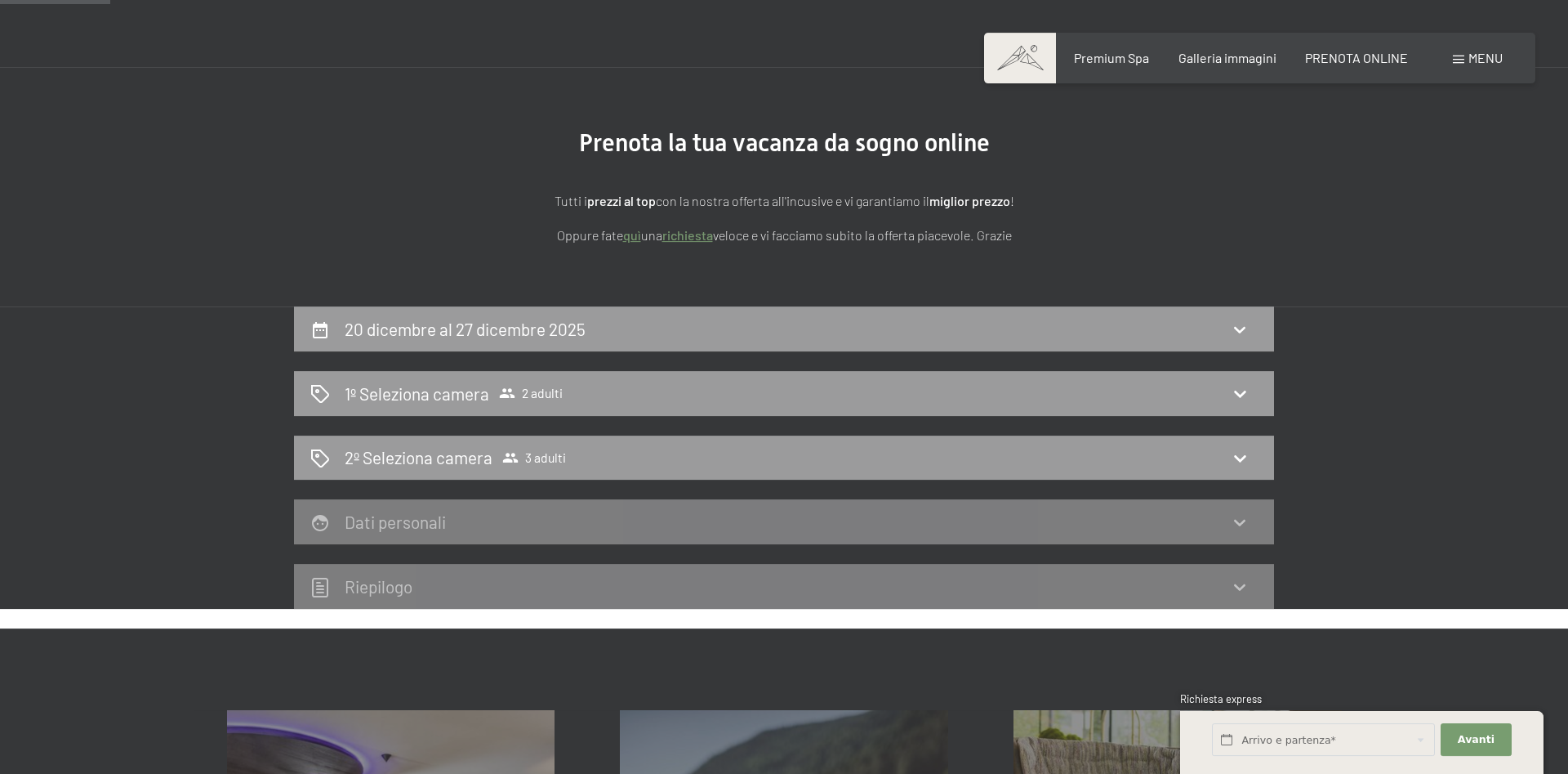
scroll to position [167, 0]
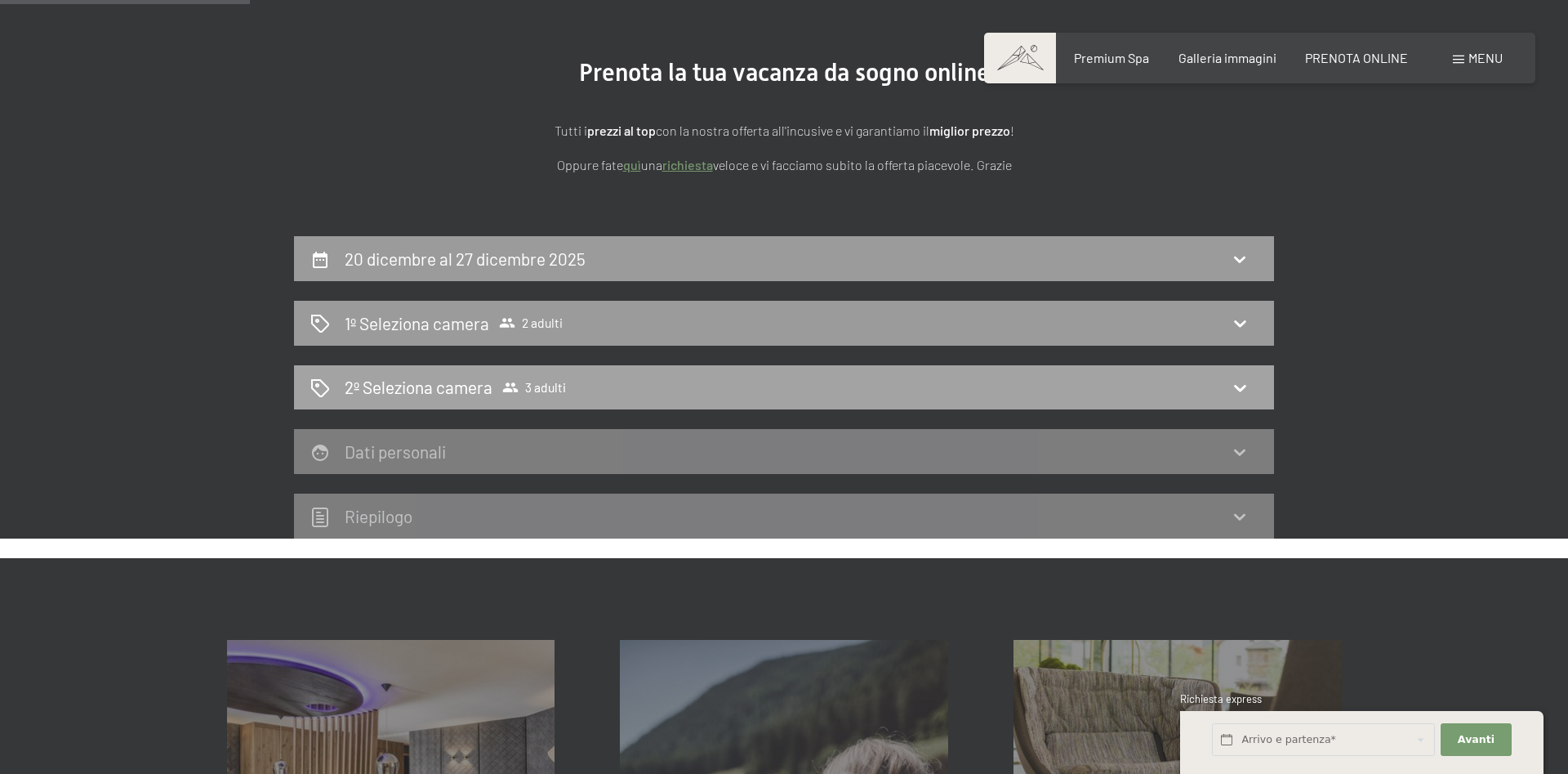
click at [442, 388] on h2 "2º Seleziona camera" at bounding box center [418, 386] width 148 height 24
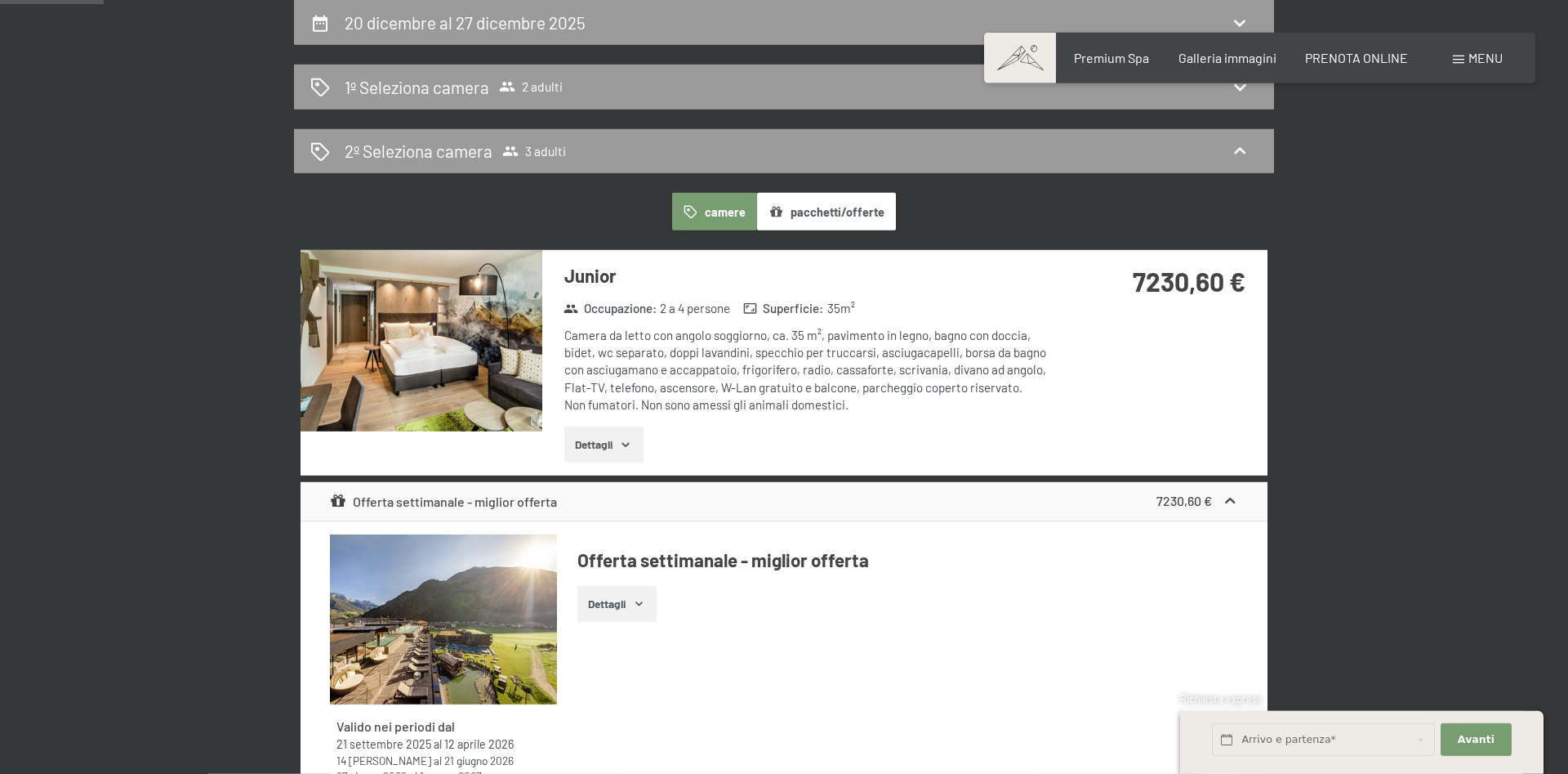
scroll to position [486, 0]
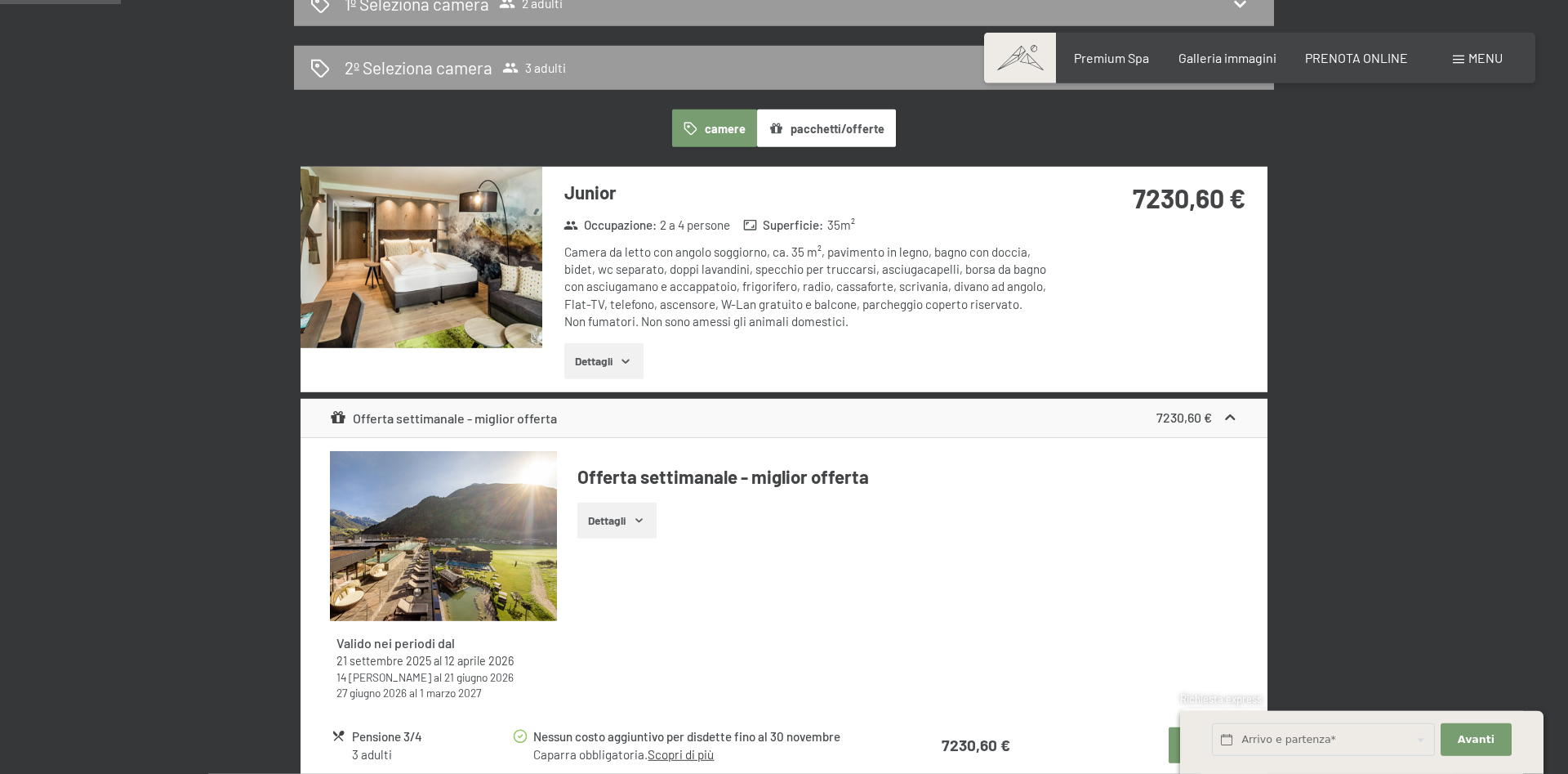
click at [861, 132] on button "pacchetti/offerte" at bounding box center [826, 128] width 138 height 37
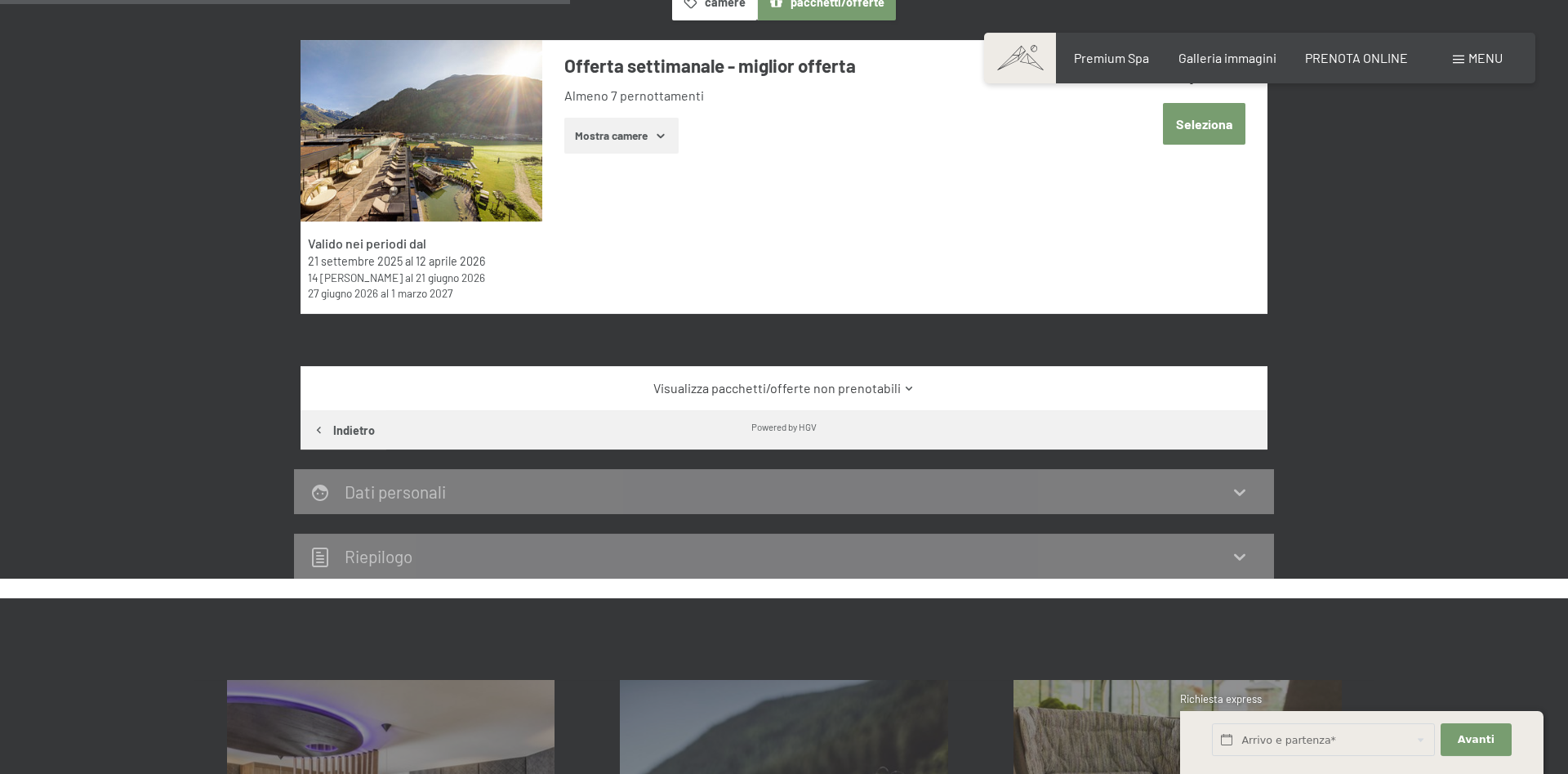
scroll to position [583, 0]
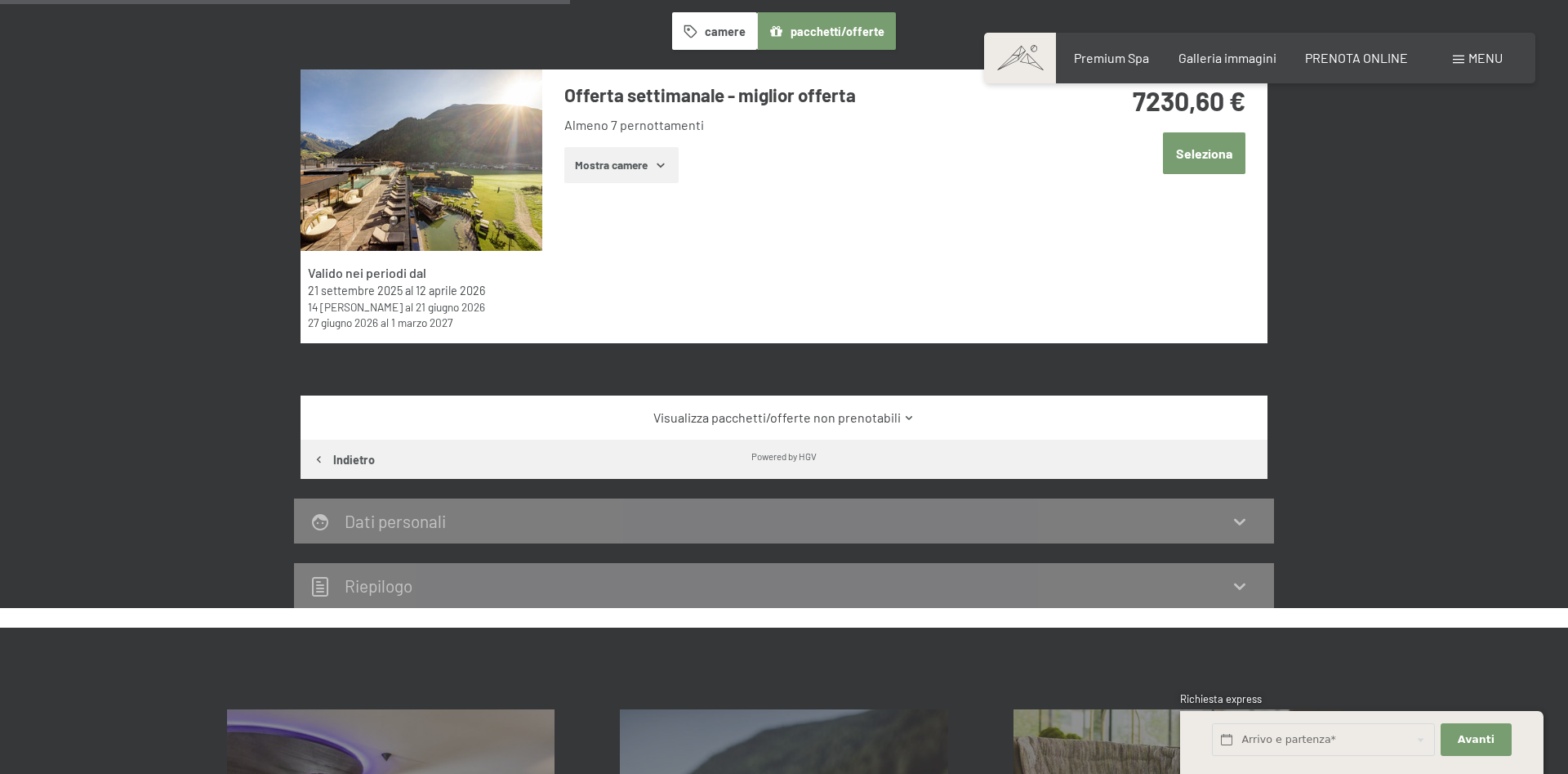
click at [626, 170] on button "Mostra camere" at bounding box center [621, 165] width 114 height 36
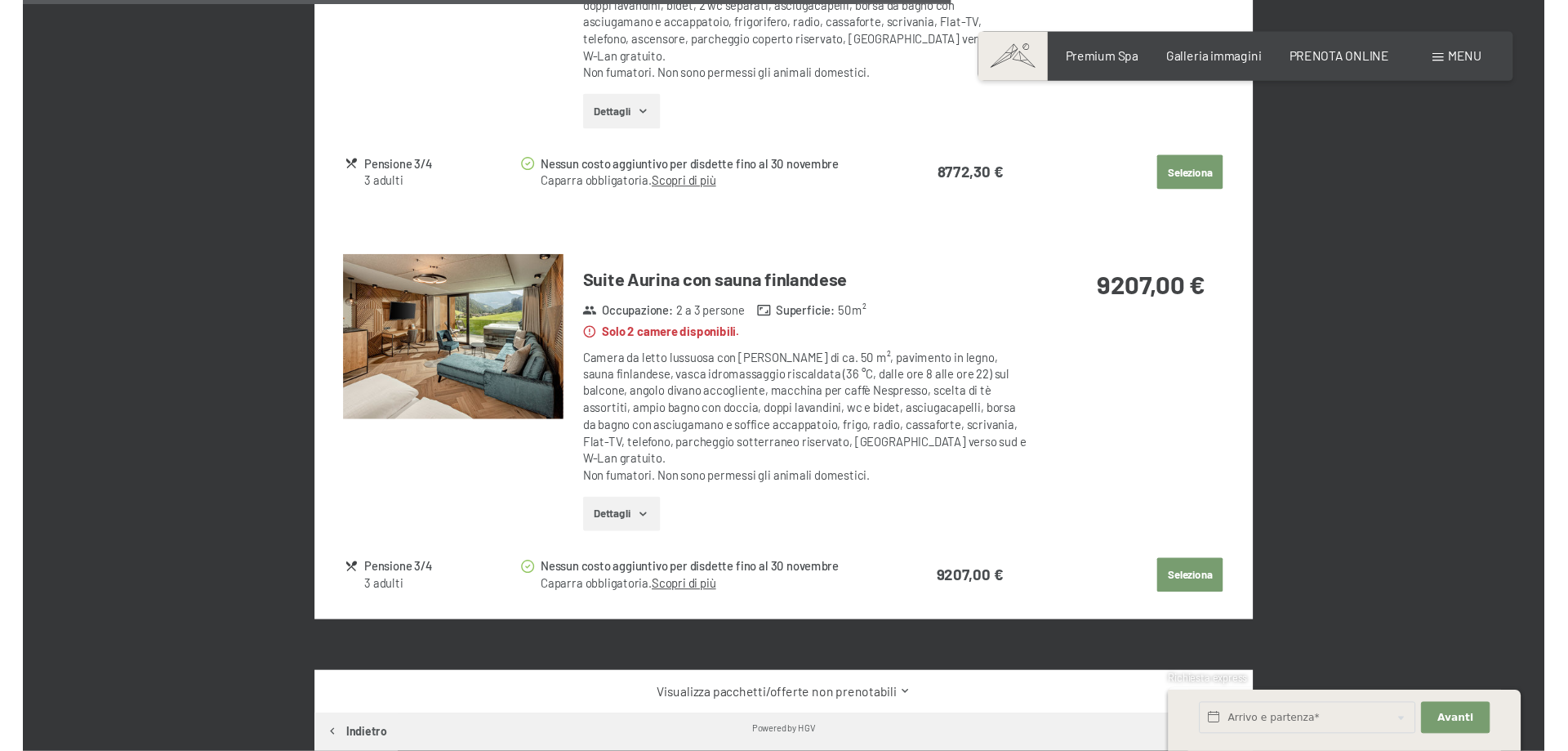
scroll to position [2834, 0]
